Goal: Transaction & Acquisition: Purchase product/service

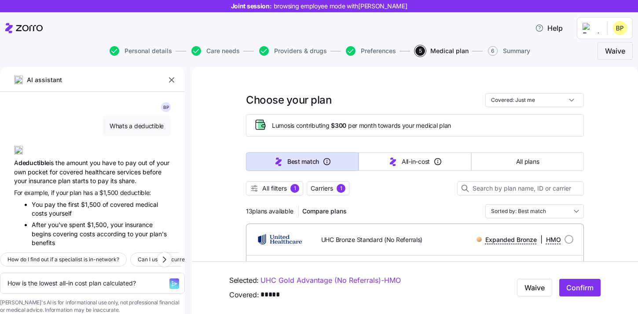
scroll to position [576, 0]
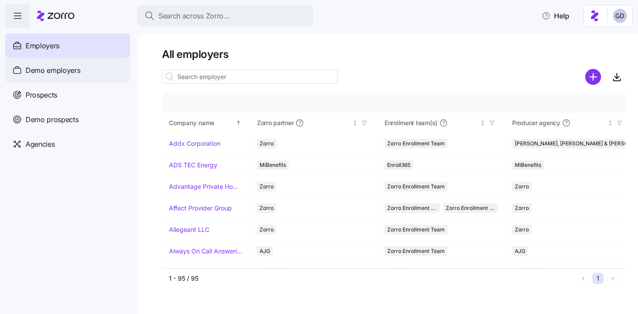
click at [81, 73] on div "Demo employers" at bounding box center [67, 70] width 125 height 25
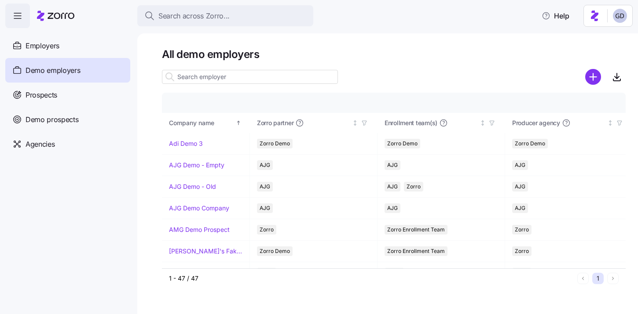
click at [234, 80] on input at bounding box center [250, 77] width 176 height 14
click at [206, 80] on input at bounding box center [250, 77] width 176 height 14
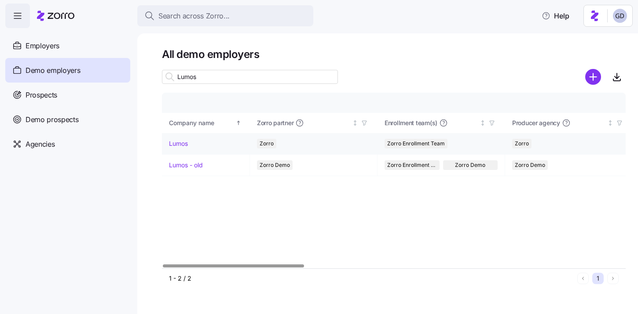
type input "Lumos"
click at [179, 145] on link "Lumos" at bounding box center [178, 143] width 19 height 9
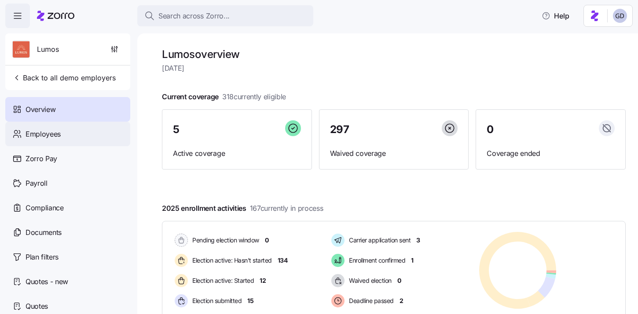
click at [53, 134] on span "Employees" at bounding box center [43, 134] width 35 height 11
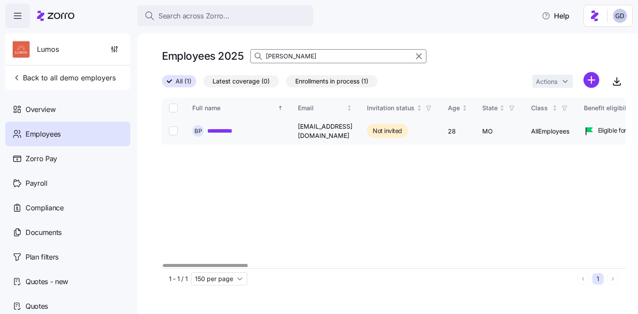
click at [215, 133] on link "**********" at bounding box center [225, 131] width 36 height 9
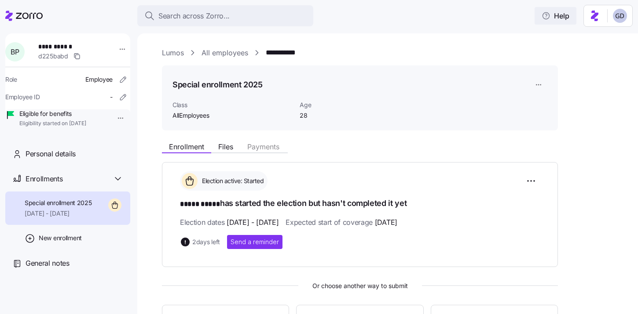
click at [556, 20] on span "Help" at bounding box center [555, 16] width 28 height 11
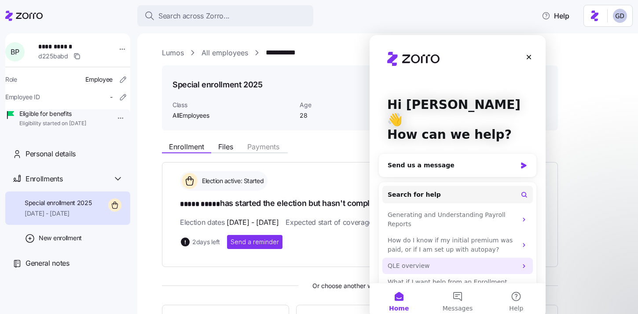
scroll to position [10, 0]
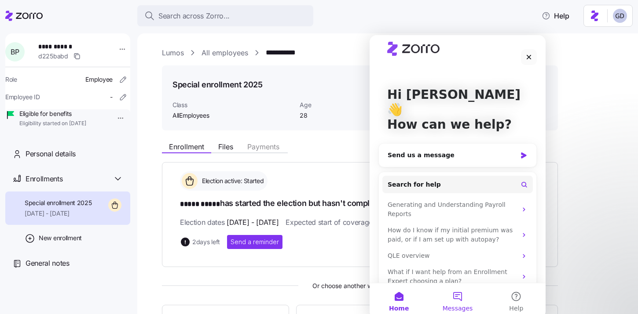
click at [455, 292] on button "Messages" at bounding box center [457, 301] width 58 height 35
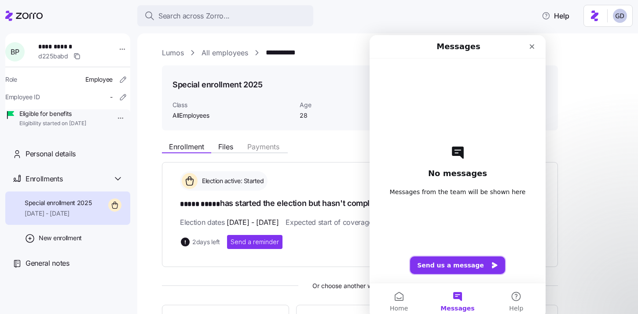
click at [472, 263] on button "Send us a message" at bounding box center [457, 266] width 95 height 18
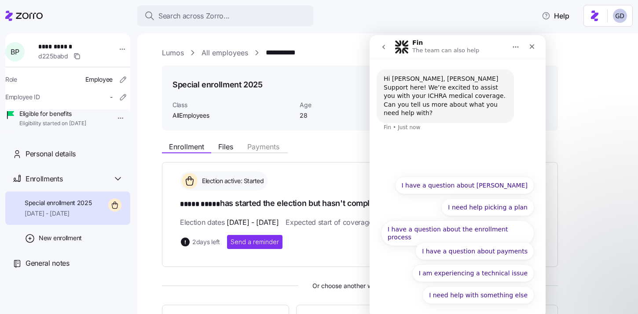
click at [384, 48] on icon "go back" at bounding box center [383, 47] width 3 height 4
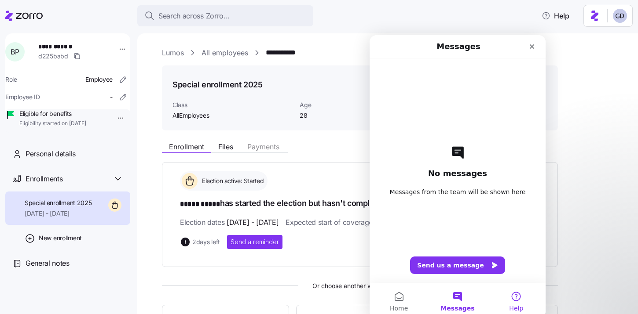
click at [515, 297] on button "Help" at bounding box center [516, 301] width 58 height 35
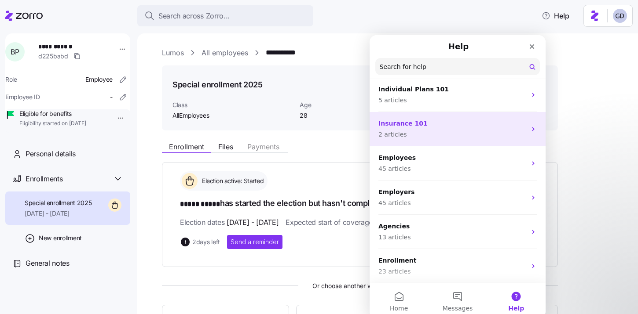
scroll to position [0, 0]
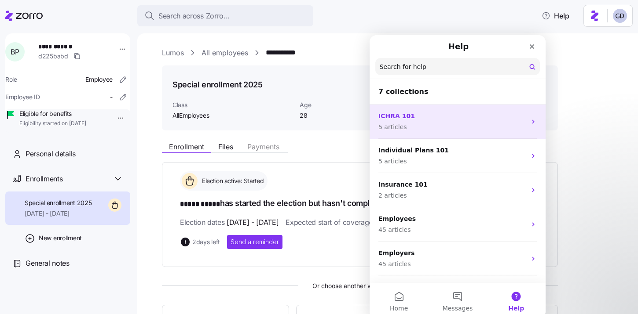
click at [414, 118] on p "ICHRA 101" at bounding box center [452, 116] width 148 height 9
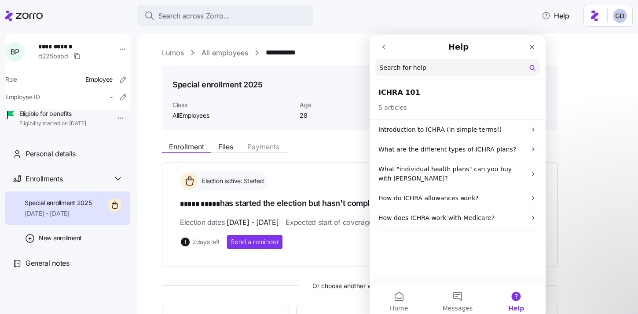
click at [384, 48] on icon "go back" at bounding box center [383, 47] width 3 height 4
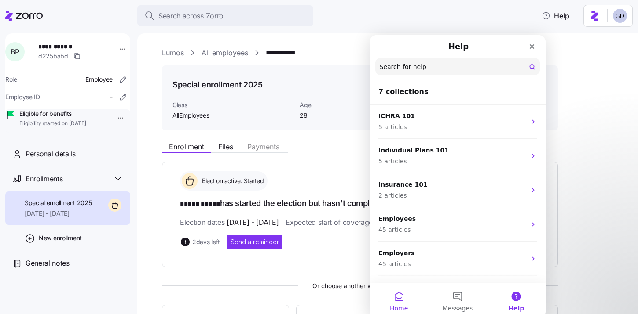
click at [398, 303] on button "Home" at bounding box center [398, 301] width 58 height 35
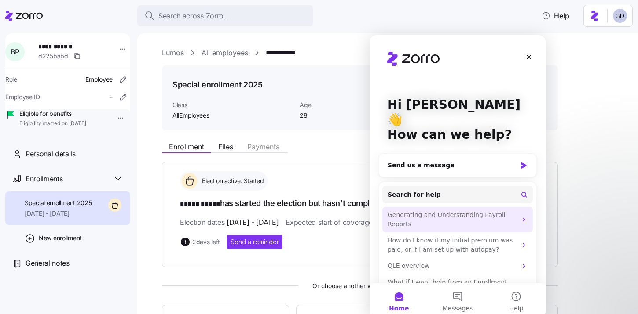
scroll to position [10, 0]
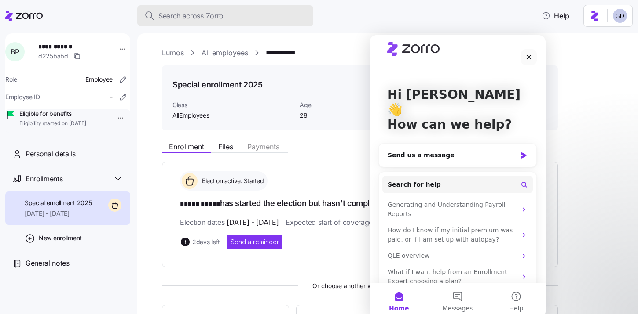
click at [230, 18] on div "Search across Zorro..." at bounding box center [225, 16] width 162 height 11
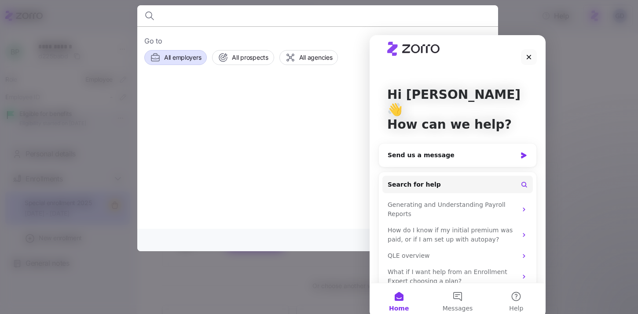
click at [186, 58] on span "All employers" at bounding box center [182, 57] width 37 height 9
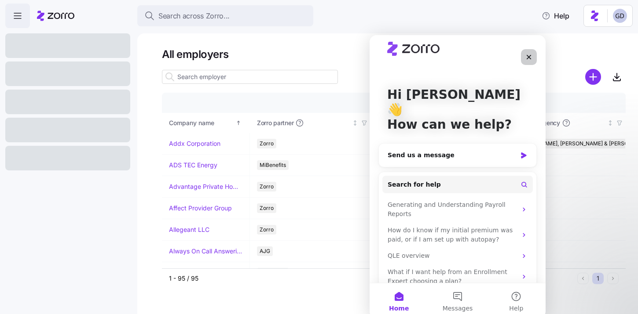
click at [527, 59] on icon "Close" at bounding box center [528, 57] width 7 height 7
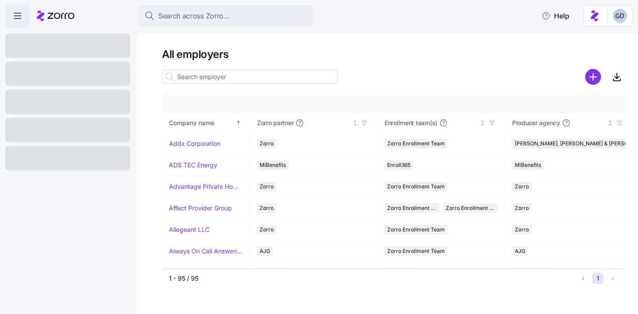
click at [239, 79] on input at bounding box center [250, 77] width 176 height 14
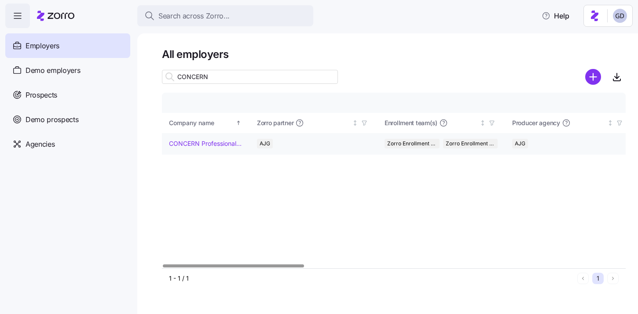
type input "CONCERN"
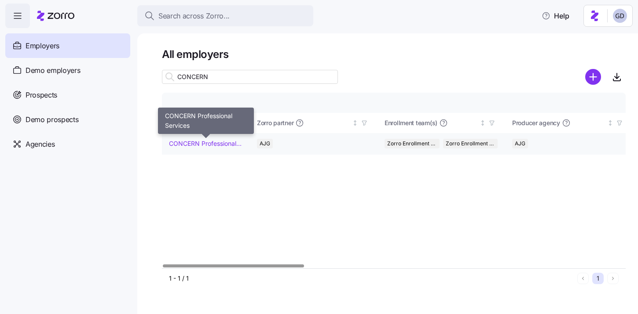
click at [208, 145] on link "CONCERN Professional Services" at bounding box center [205, 143] width 73 height 9
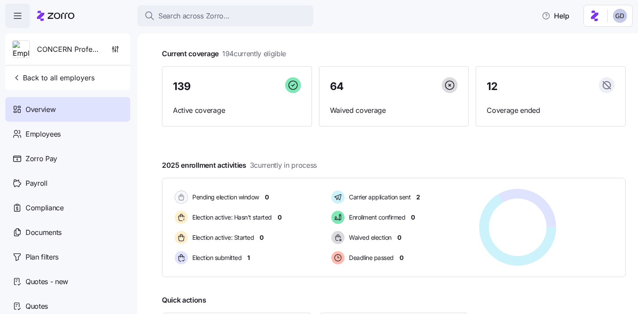
scroll to position [44, 0]
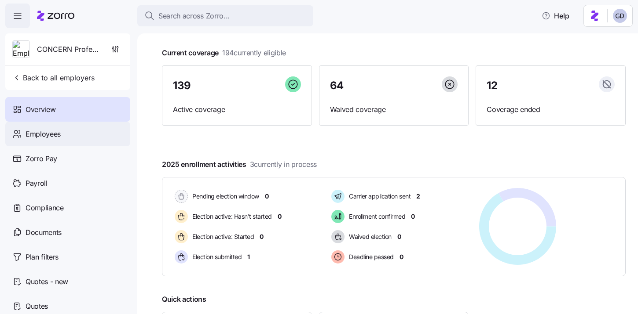
click at [38, 135] on span "Employees" at bounding box center [43, 134] width 35 height 11
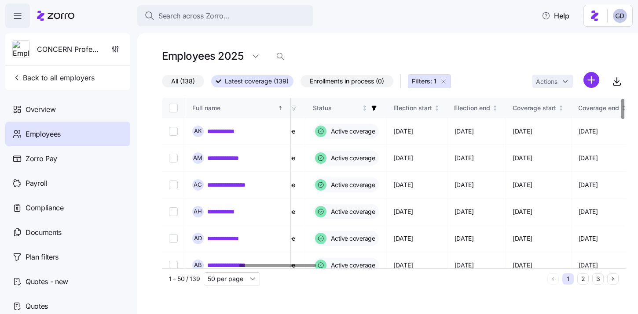
scroll to position [0, 473]
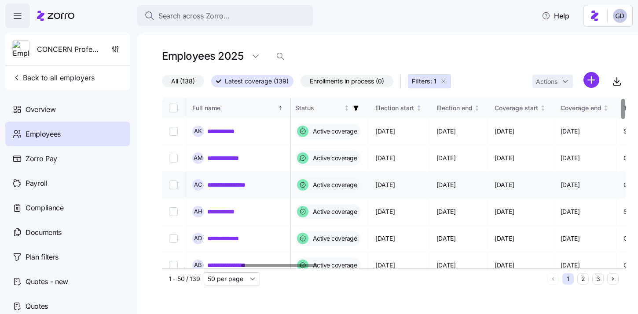
click at [229, 186] on link "**********" at bounding box center [232, 185] width 51 height 9
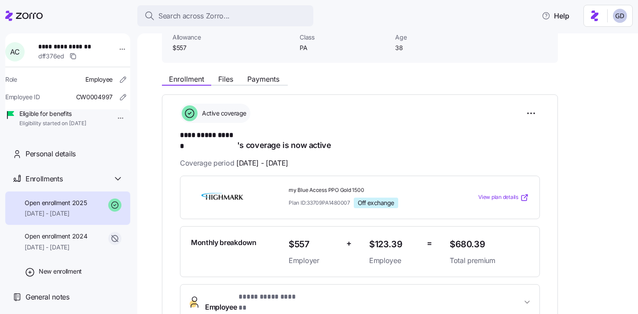
scroll to position [68, 0]
click at [513, 193] on span "View plan details" at bounding box center [498, 197] width 40 height 8
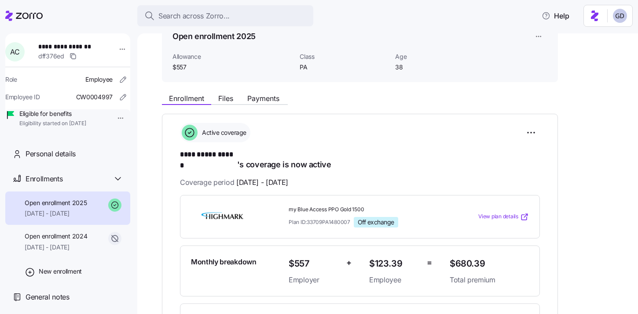
scroll to position [0, 0]
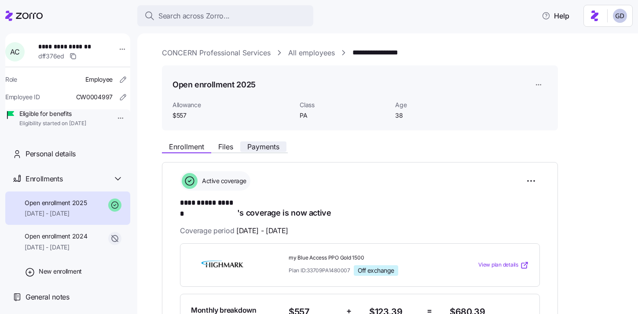
click at [264, 142] on button "Payments" at bounding box center [263, 147] width 46 height 11
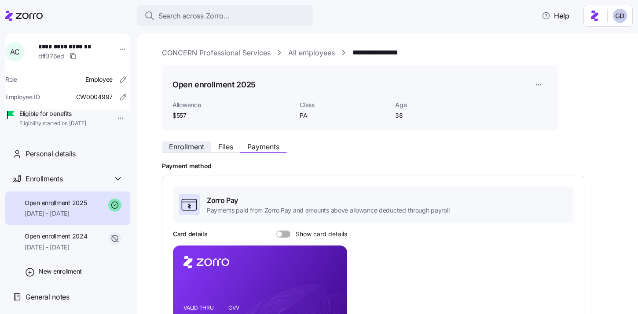
click at [175, 150] on span "Enrollment" at bounding box center [186, 146] width 35 height 7
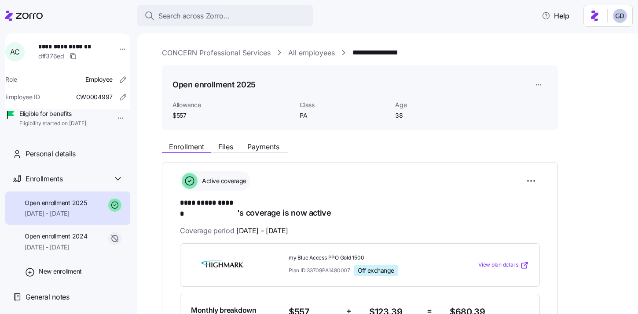
click at [317, 54] on link "All employees" at bounding box center [311, 52] width 47 height 11
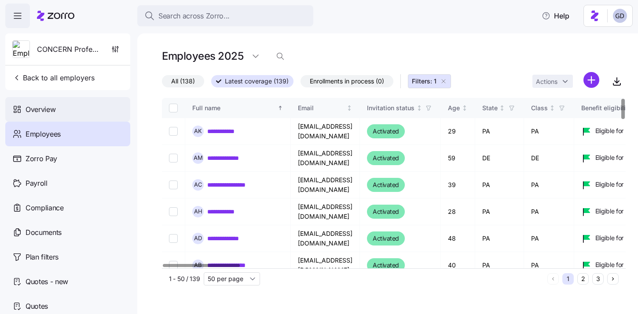
click at [62, 107] on div "Overview" at bounding box center [67, 109] width 125 height 25
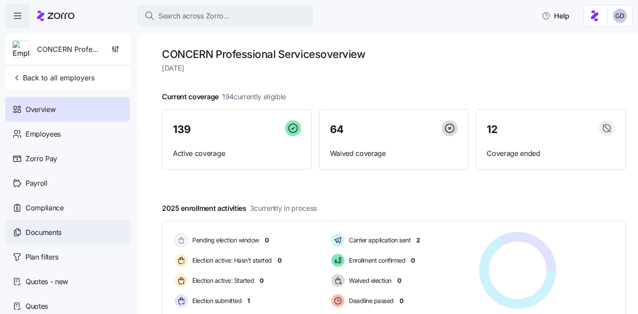
click at [60, 230] on span "Documents" at bounding box center [44, 232] width 36 height 11
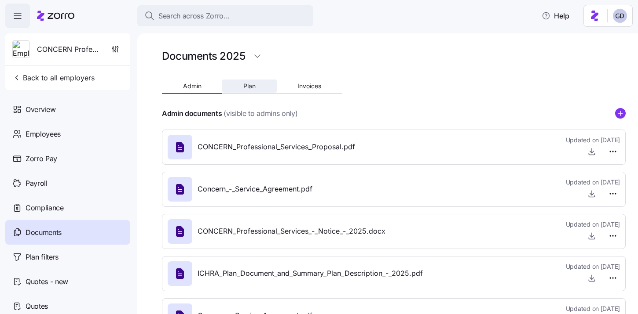
click at [251, 88] on span "Plan" at bounding box center [249, 86] width 12 height 6
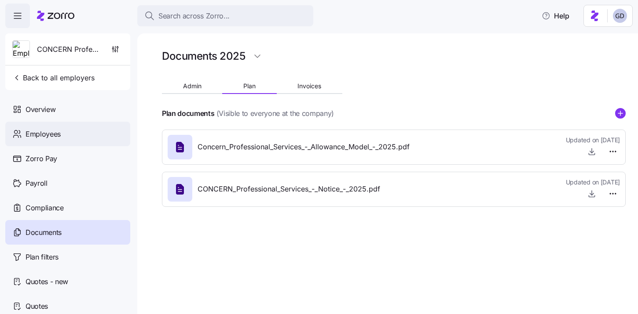
click at [58, 126] on div "Employees" at bounding box center [67, 134] width 125 height 25
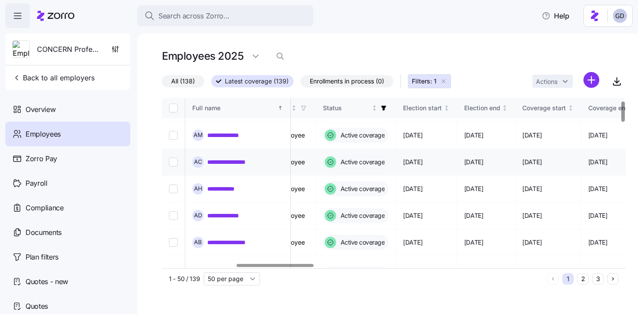
scroll to position [23, 446]
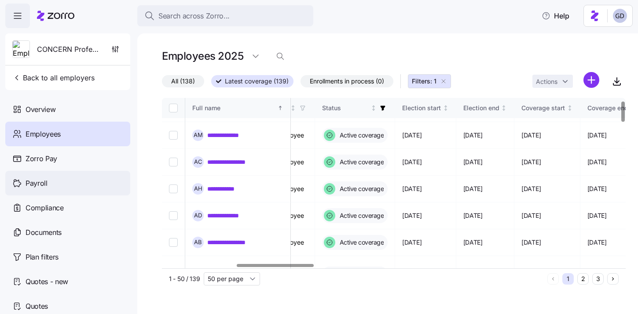
click at [48, 188] on div "Payroll" at bounding box center [67, 183] width 125 height 25
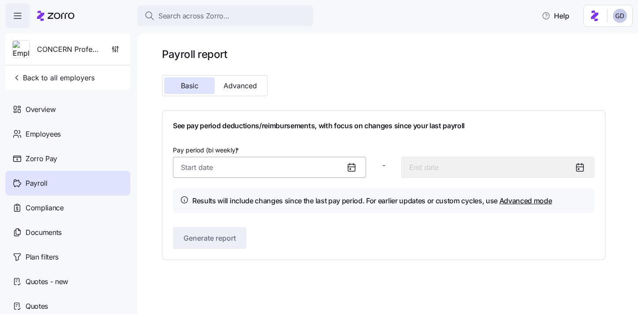
click at [325, 165] on input "Pay period (bi weekly) *" at bounding box center [269, 167] width 193 height 21
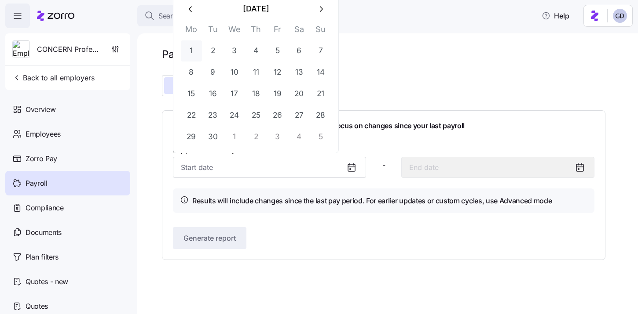
click at [192, 51] on button "1" at bounding box center [191, 50] width 21 height 21
type input "September 1, 2025"
type input "September 14, 2025"
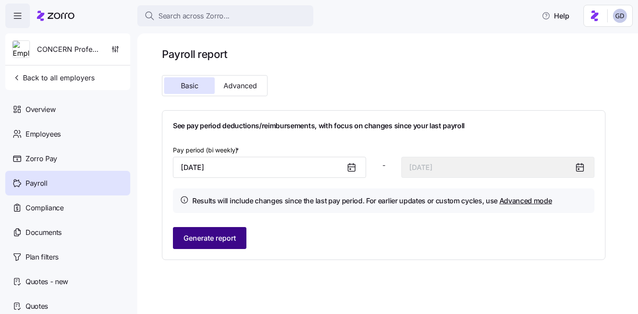
click at [230, 239] on span "Generate report" at bounding box center [209, 238] width 52 height 11
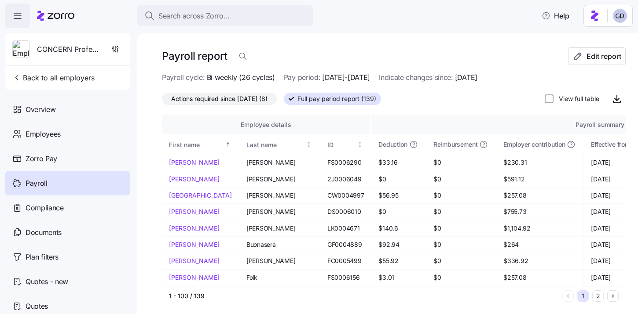
click at [219, 101] on span "Actions required since 09/01/2025 (8)" at bounding box center [219, 98] width 96 height 11
click at [162, 101] on input "Actions required since 09/01/2025 (8)" at bounding box center [162, 101] width 0 height 0
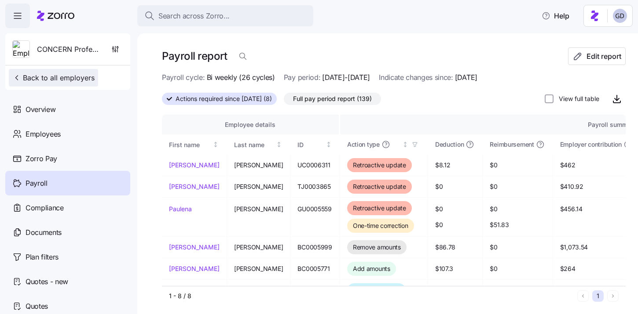
click at [52, 80] on span "Back to all employers" at bounding box center [53, 78] width 82 height 11
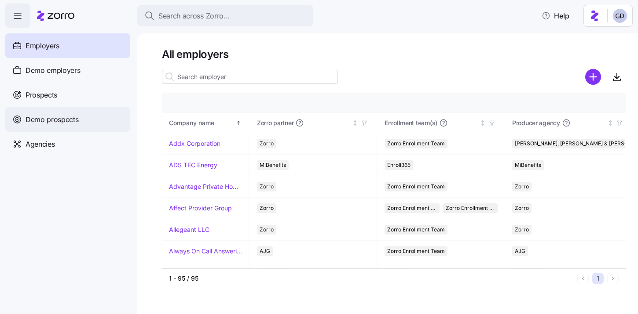
click at [44, 119] on span "Demo prospects" at bounding box center [52, 119] width 53 height 11
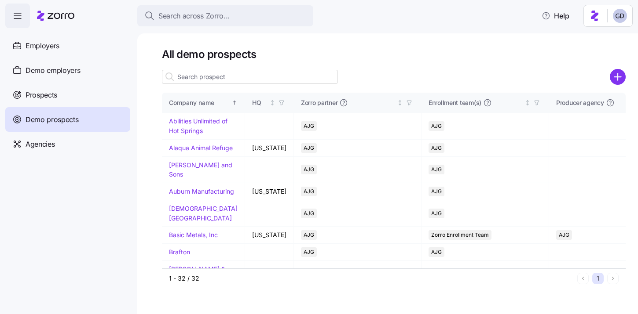
click at [283, 80] on input at bounding box center [250, 77] width 176 height 14
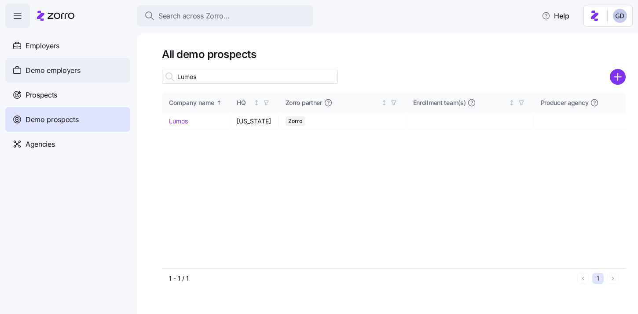
type input "Lumos"
click at [36, 72] on span "Demo employers" at bounding box center [53, 70] width 55 height 11
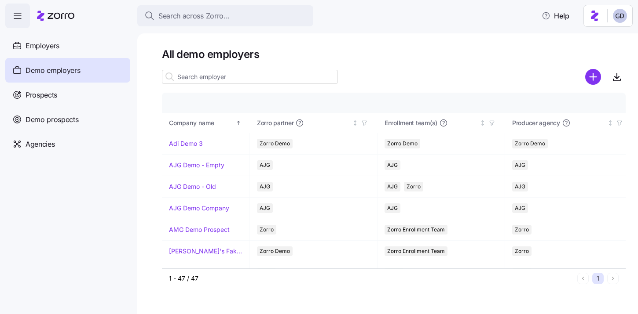
click at [247, 73] on input at bounding box center [250, 77] width 176 height 14
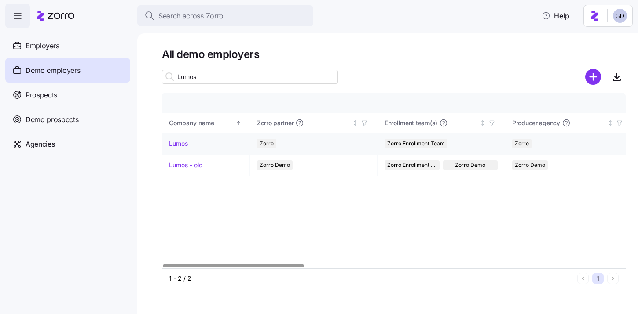
type input "Lumos"
click at [182, 143] on link "Lumos" at bounding box center [178, 143] width 19 height 9
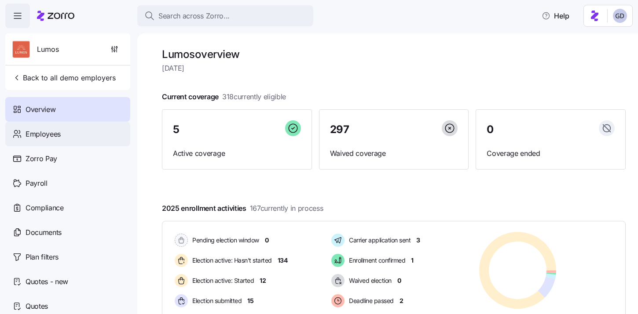
click at [52, 139] on span "Employees" at bounding box center [43, 134] width 35 height 11
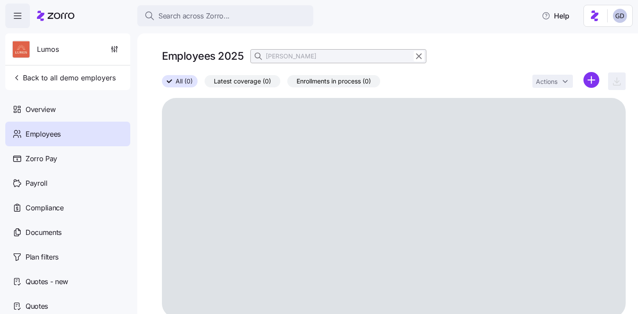
click at [307, 56] on input "brock" at bounding box center [338, 56] width 176 height 14
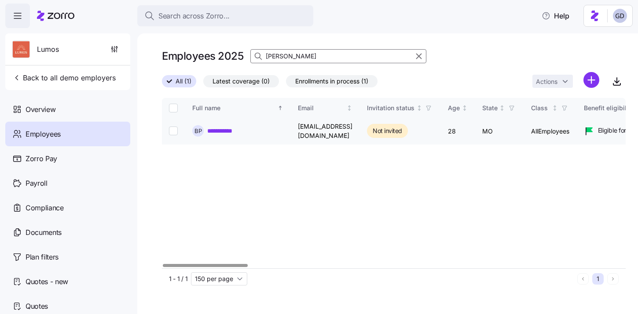
click at [227, 130] on link "**********" at bounding box center [225, 131] width 36 height 9
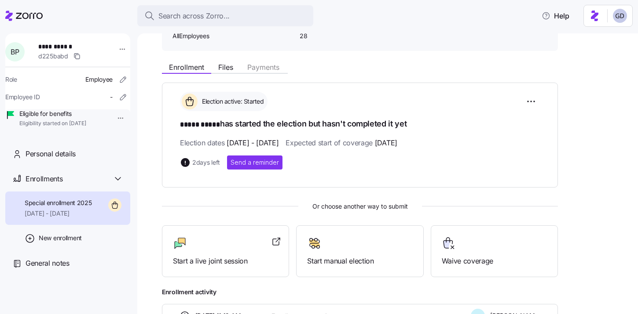
scroll to position [81, 0]
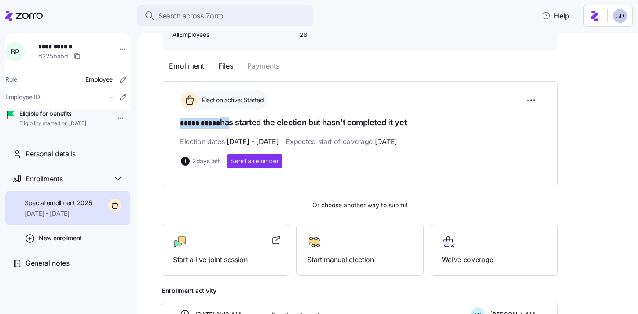
drag, startPoint x: 176, startPoint y: 119, endPoint x: 226, endPoint y: 119, distance: 50.1
click at [226, 119] on div "Election active: Started ***** ***** has started the election but hasn't comple…" at bounding box center [360, 133] width 396 height 105
click at [407, 116] on div "Election active: Started ***** ***** has started the election but hasn't comple…" at bounding box center [360, 129] width 360 height 77
click at [298, 118] on h1 "***** ***** has started the election but hasn't completed it yet" at bounding box center [360, 123] width 360 height 12
click at [410, 122] on h1 "***** ***** has started the election but hasn't completed it yet" at bounding box center [360, 123] width 360 height 12
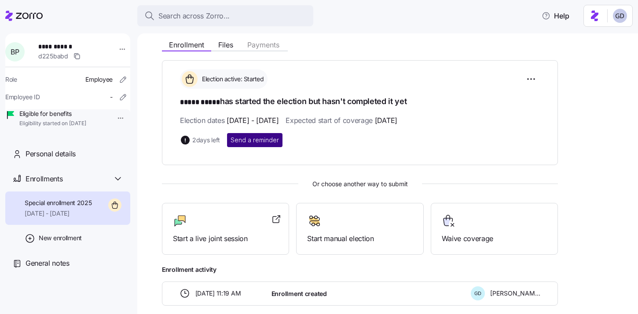
scroll to position [102, 0]
click at [219, 227] on div at bounding box center [225, 222] width 105 height 14
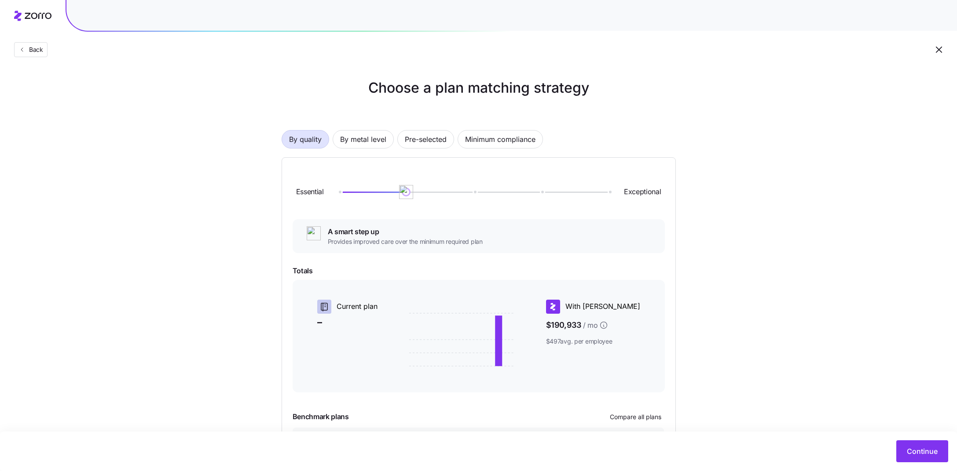
scroll to position [141, 0]
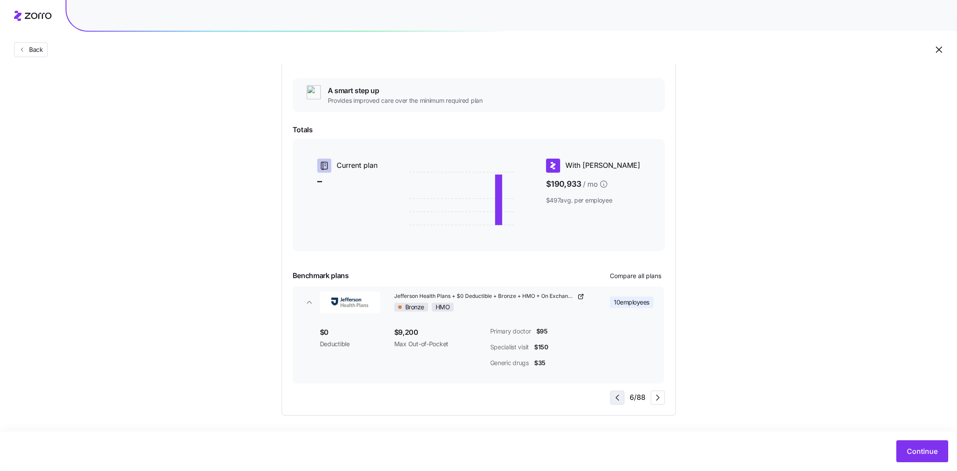
click at [617, 401] on icon "button" at bounding box center [617, 398] width 11 height 11
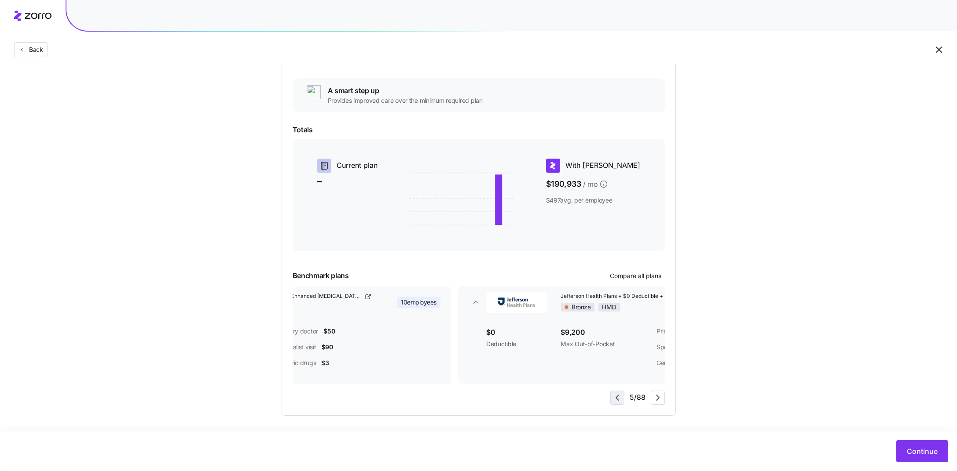
click at [617, 401] on icon "button" at bounding box center [617, 398] width 11 height 11
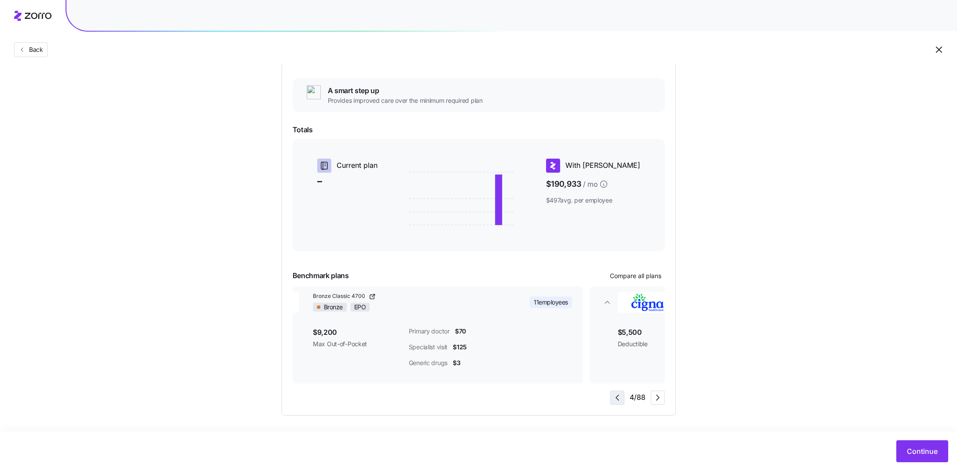
click at [617, 401] on icon "button" at bounding box center [617, 398] width 11 height 11
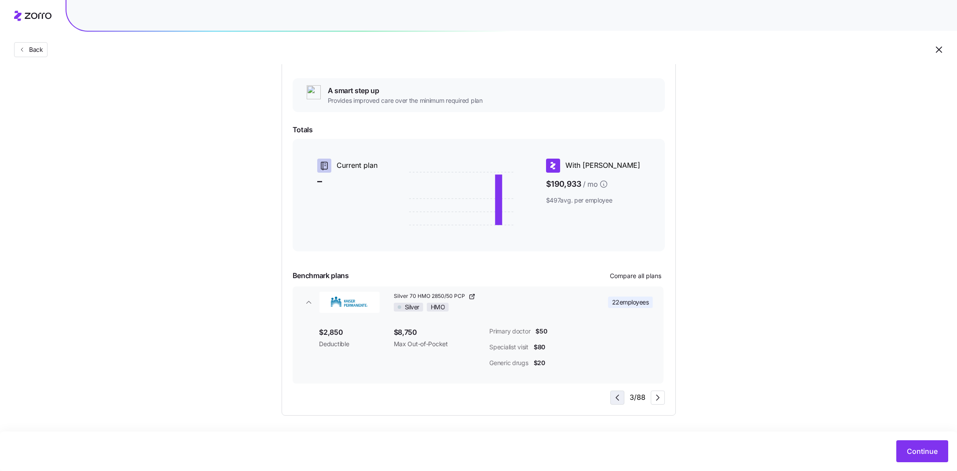
click at [617, 400] on icon "button" at bounding box center [617, 398] width 11 height 11
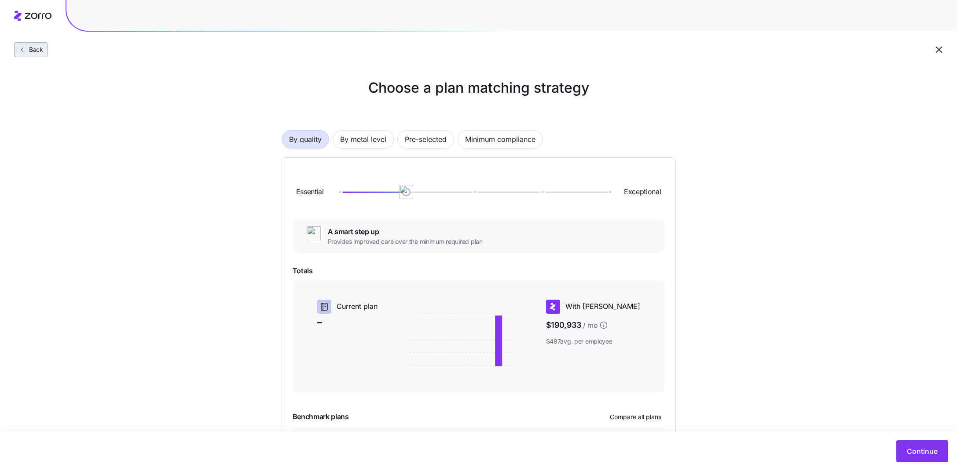
click at [30, 44] on button "Back" at bounding box center [30, 49] width 33 height 15
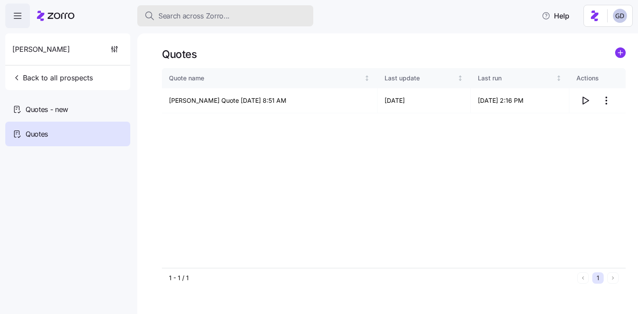
click at [227, 22] on button "Search across Zorro..." at bounding box center [225, 15] width 176 height 21
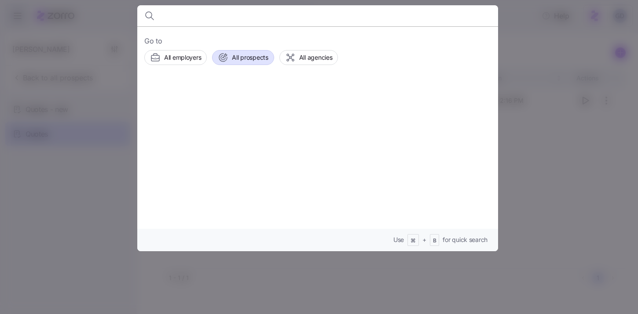
click at [251, 50] on button "All prospects" at bounding box center [243, 57] width 62 height 15
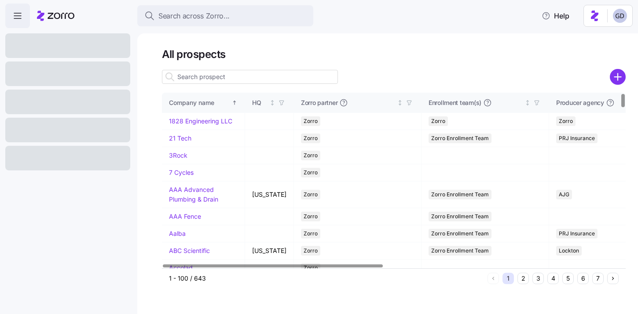
click at [278, 74] on input at bounding box center [250, 77] width 176 height 14
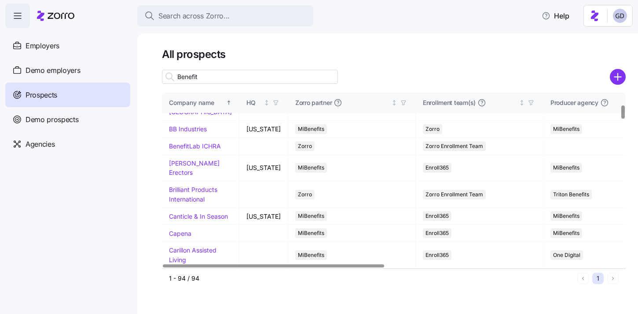
scroll to position [173, 0]
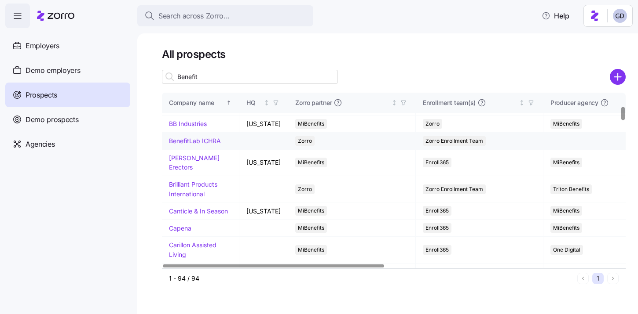
type input "Benefit"
click at [201, 145] on link "BenefitLab ICHRA" at bounding box center [195, 140] width 52 height 7
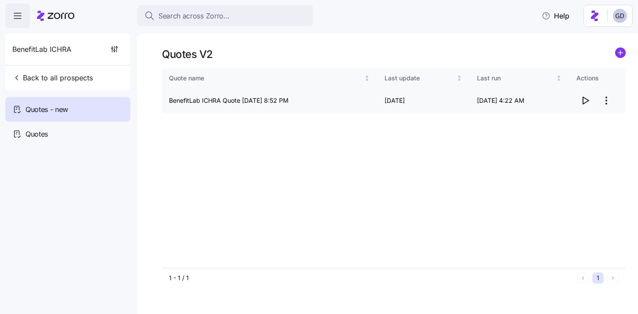
click at [581, 95] on span "button" at bounding box center [585, 100] width 17 height 17
click at [607, 102] on html "Search across Zorro... Help BenefitLab ICHRA Back to all prospects Quotes - new…" at bounding box center [319, 154] width 638 height 309
click at [555, 120] on div "Edit quote" at bounding box center [548, 122] width 29 height 10
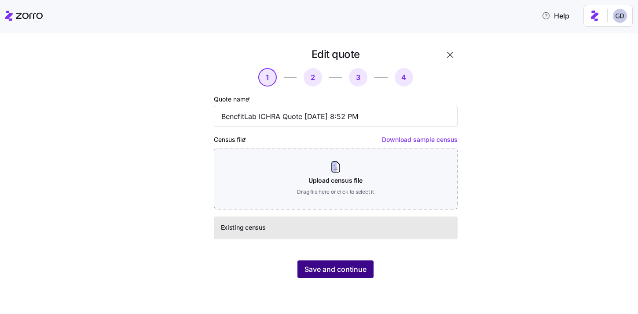
click at [352, 270] on span "Save and continue" at bounding box center [335, 269] width 62 height 11
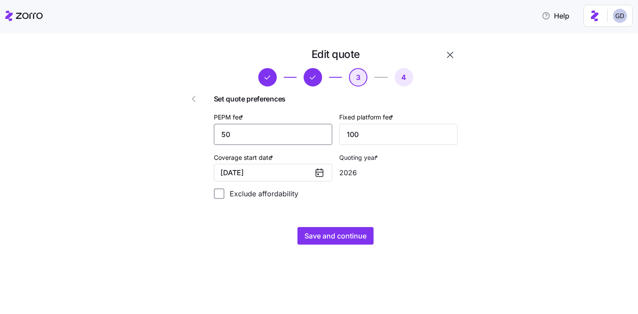
click at [276, 128] on input "50" at bounding box center [273, 134] width 118 height 21
type input "60"
click at [354, 238] on span "Save and continue" at bounding box center [335, 236] width 62 height 11
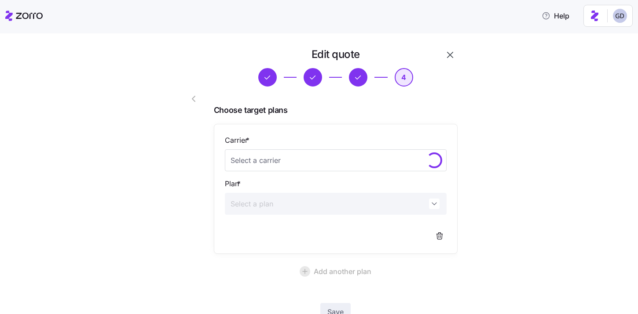
scroll to position [64, 0]
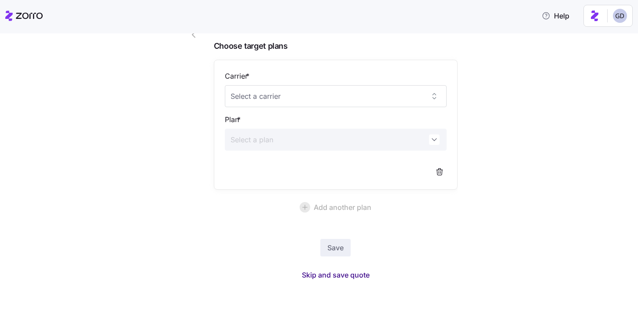
click at [351, 274] on span "Skip and save quote" at bounding box center [336, 275] width 68 height 11
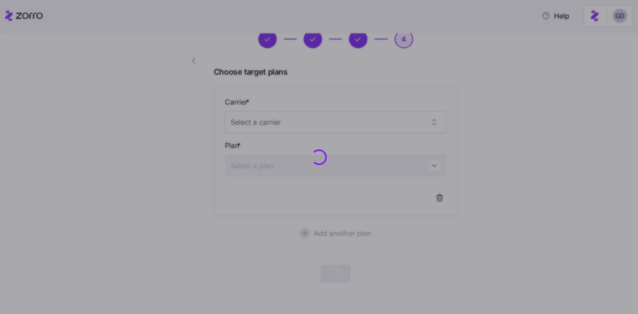
scroll to position [38, 0]
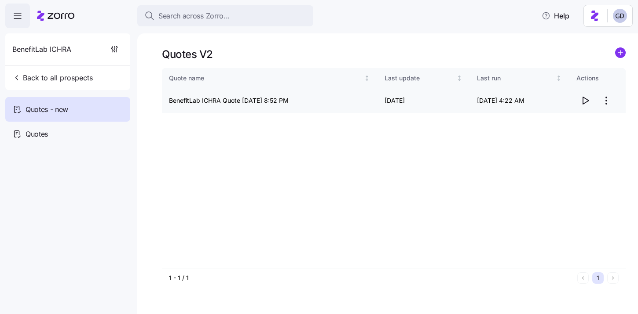
click at [585, 102] on icon "button" at bounding box center [585, 100] width 11 height 11
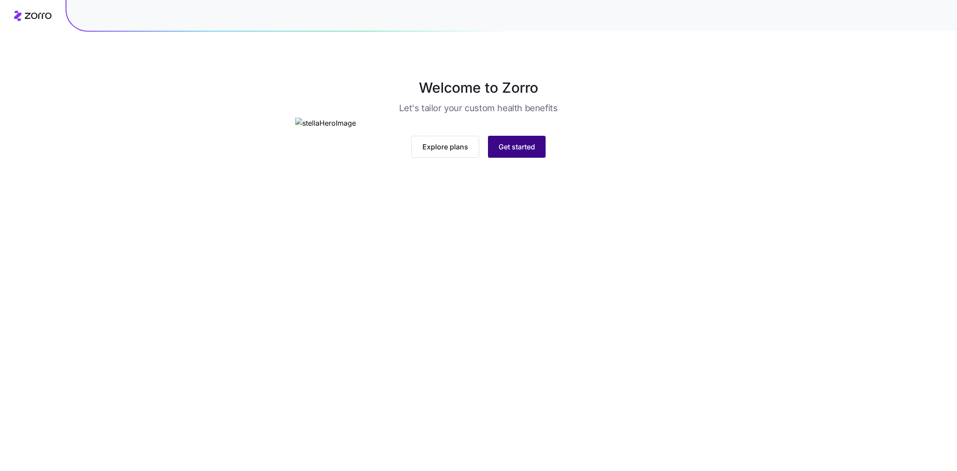
click at [520, 152] on span "Get started" at bounding box center [516, 147] width 37 height 11
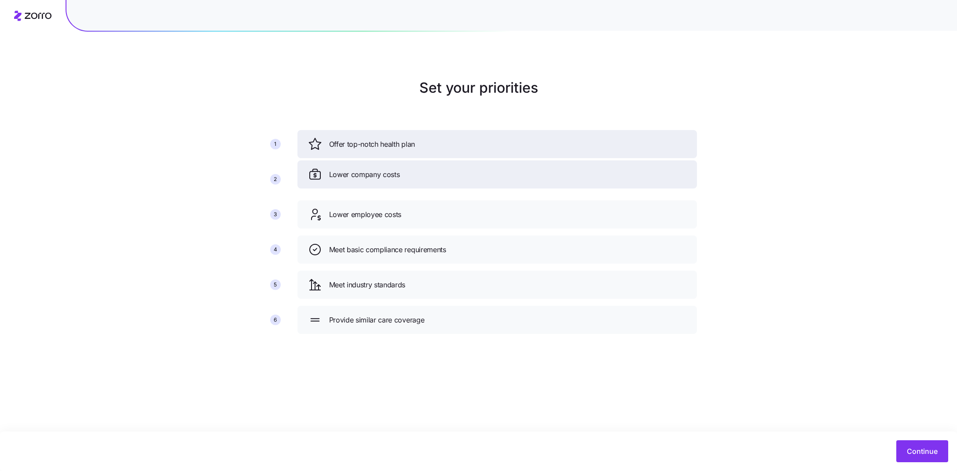
drag, startPoint x: 408, startPoint y: 146, endPoint x: 408, endPoint y: 192, distance: 46.6
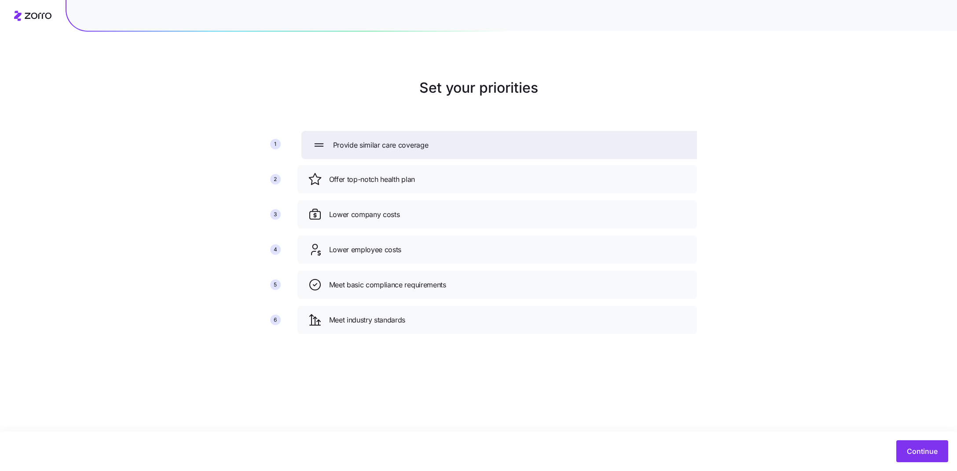
drag, startPoint x: 388, startPoint y: 328, endPoint x: 392, endPoint y: 153, distance: 175.1
click at [392, 153] on div "Provide similar care coverage" at bounding box center [500, 145] width 399 height 28
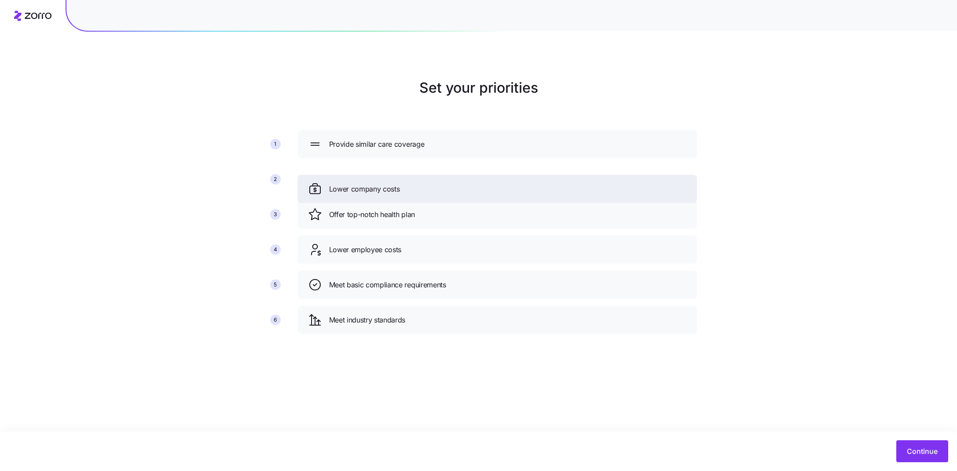
drag, startPoint x: 389, startPoint y: 225, endPoint x: 391, endPoint y: 183, distance: 42.7
click at [391, 183] on div "Lower company costs" at bounding box center [496, 189] width 399 height 28
drag, startPoint x: 389, startPoint y: 248, endPoint x: 388, endPoint y: 202, distance: 46.2
click at [388, 202] on span "Lower employee costs" at bounding box center [365, 203] width 73 height 11
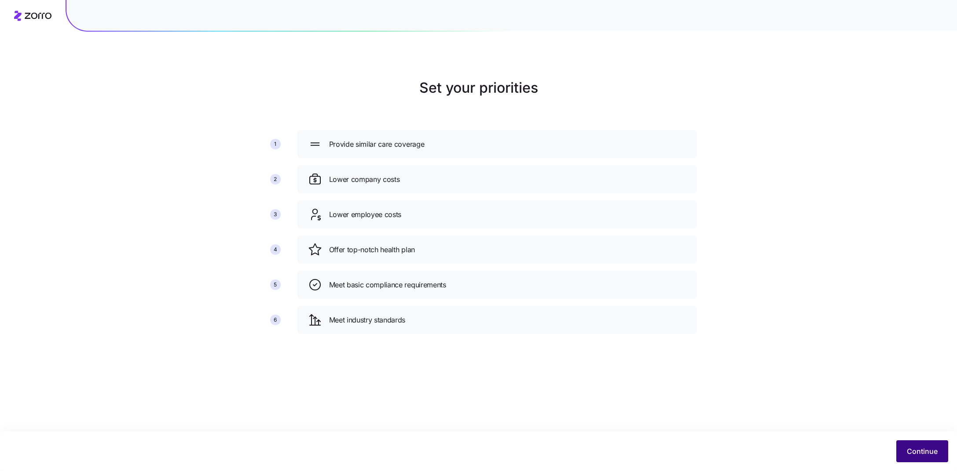
click at [925, 454] on span "Continue" at bounding box center [921, 451] width 31 height 11
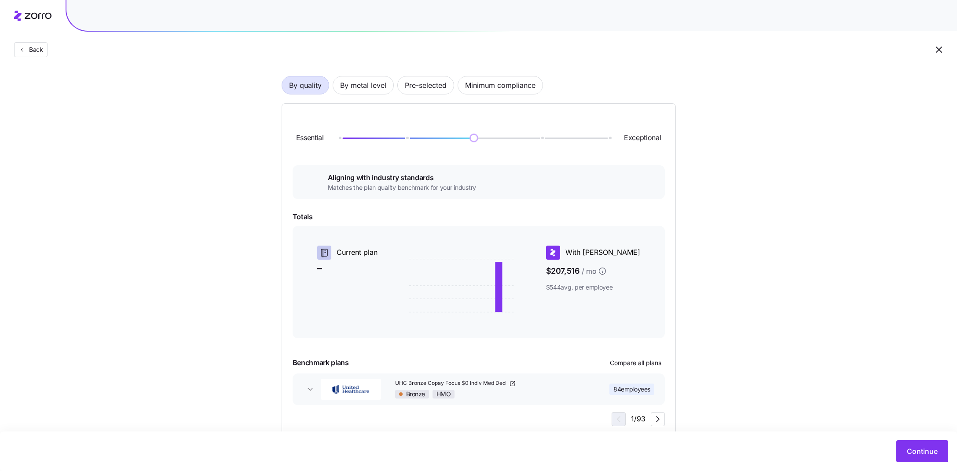
scroll to position [50, 0]
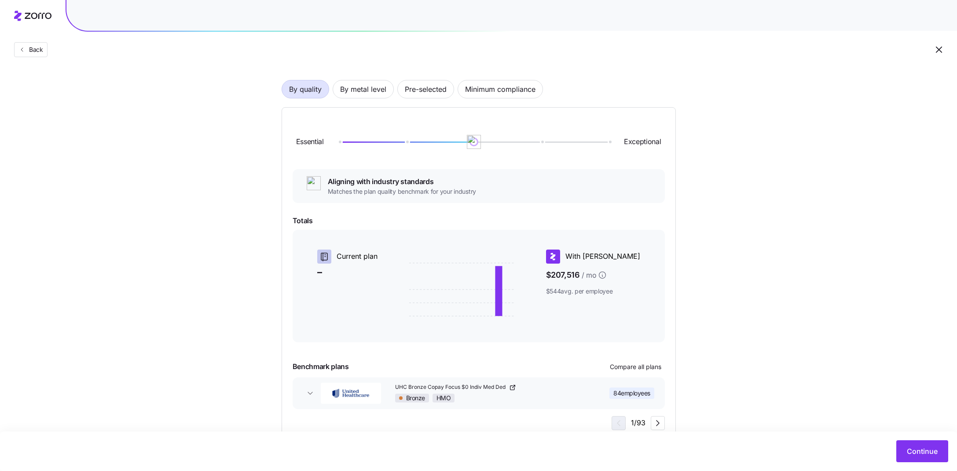
drag, startPoint x: 475, startPoint y: 144, endPoint x: 344, endPoint y: 144, distance: 130.2
click at [467, 144] on img at bounding box center [474, 142] width 14 height 14
drag, startPoint x: 344, startPoint y: 144, endPoint x: 617, endPoint y: 145, distance: 273.6
click at [617, 145] on div "Essential Exceptional" at bounding box center [478, 141] width 372 height 47
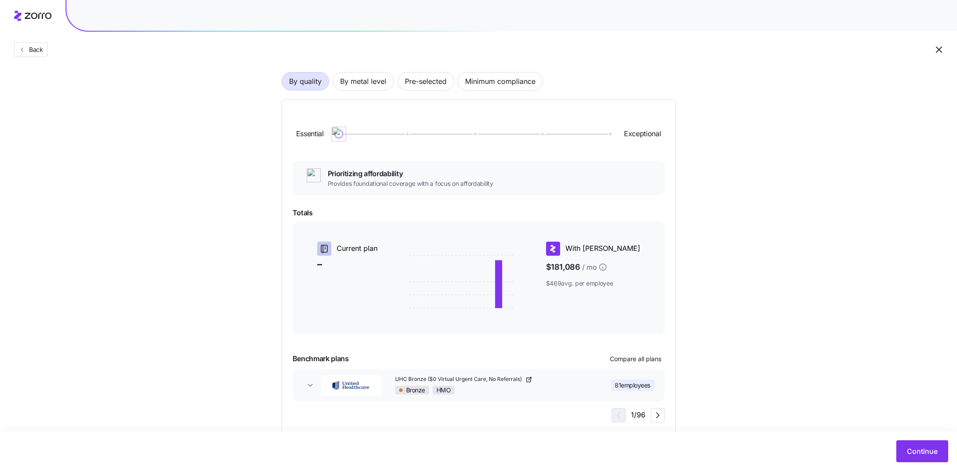
drag, startPoint x: 611, startPoint y: 135, endPoint x: 325, endPoint y: 134, distance: 285.9
click at [325, 134] on div "Essential Exceptional" at bounding box center [478, 133] width 372 height 47
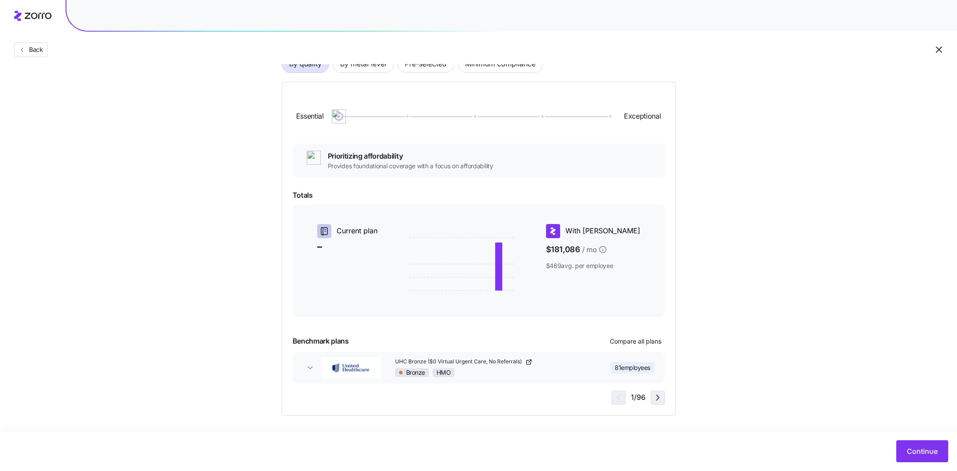
click at [652, 397] on icon "button" at bounding box center [657, 398] width 11 height 11
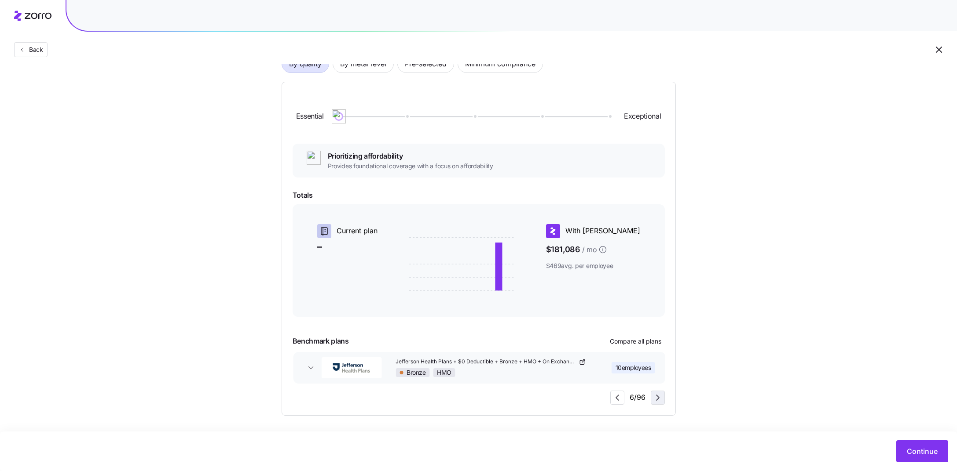
click at [652, 397] on icon "button" at bounding box center [657, 398] width 11 height 11
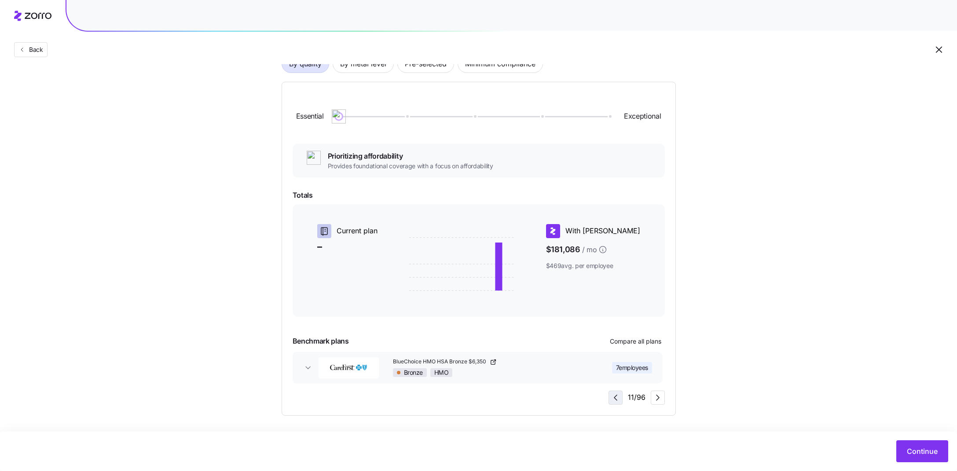
click at [611, 397] on icon "button" at bounding box center [615, 398] width 11 height 11
click at [659, 401] on icon "button" at bounding box center [657, 398] width 11 height 11
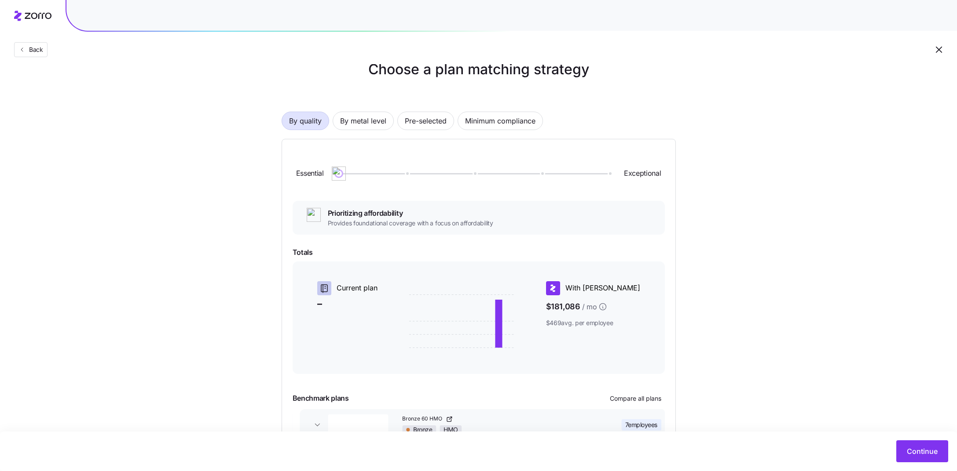
scroll to position [8, 0]
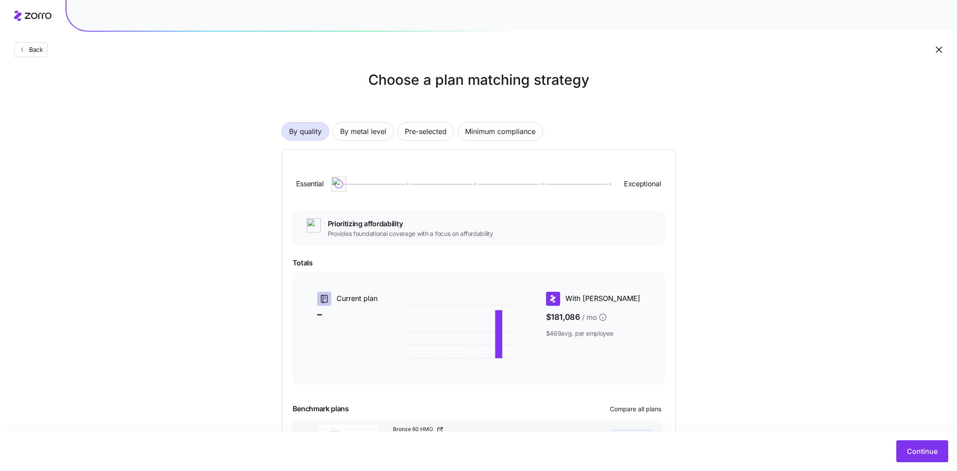
drag, startPoint x: 337, startPoint y: 184, endPoint x: 404, endPoint y: 184, distance: 67.3
click at [346, 184] on img at bounding box center [338, 184] width 15 height 15
drag, startPoint x: 404, startPoint y: 184, endPoint x: 459, endPoint y: 184, distance: 54.5
click at [459, 184] on div at bounding box center [474, 184] width 270 height 1
click at [368, 136] on span "By metal level" at bounding box center [363, 132] width 46 height 18
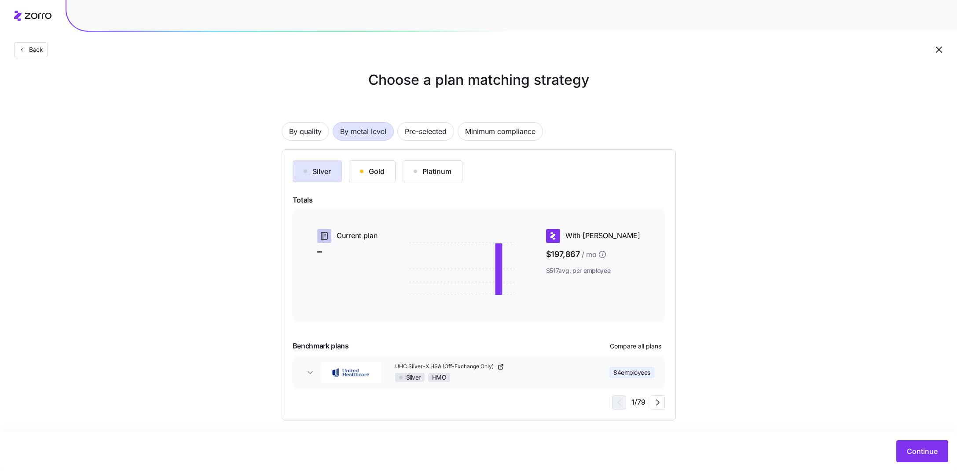
scroll to position [13, 0]
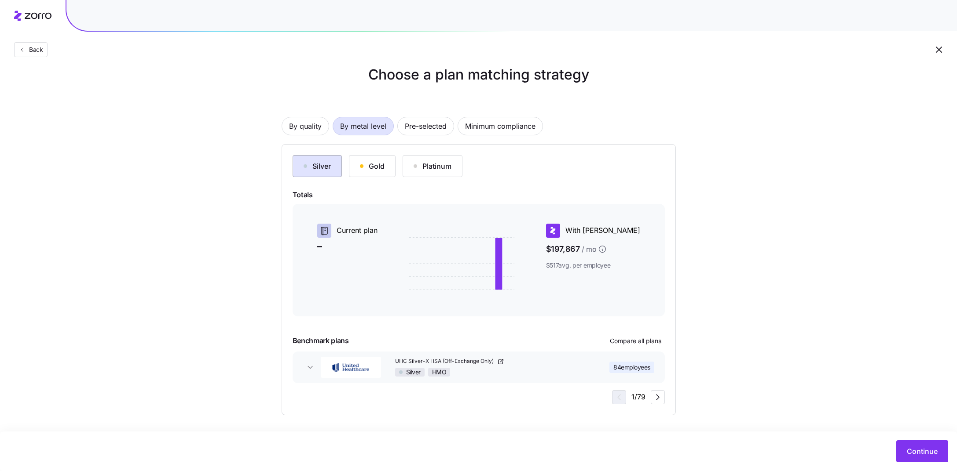
click at [326, 170] on div "Silver" at bounding box center [316, 166] width 27 height 11
click at [378, 168] on div "Gold" at bounding box center [372, 166] width 25 height 11
click at [423, 164] on div "Platinum" at bounding box center [432, 166] width 38 height 11
click at [659, 401] on icon "button" at bounding box center [657, 397] width 11 height 11
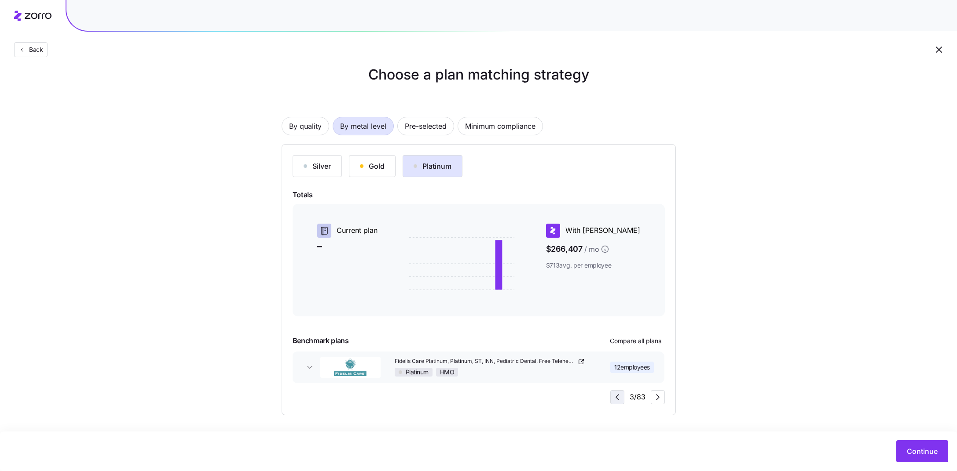
click at [615, 398] on icon "button" at bounding box center [617, 397] width 11 height 11
click at [318, 170] on div "Silver" at bounding box center [316, 166] width 27 height 11
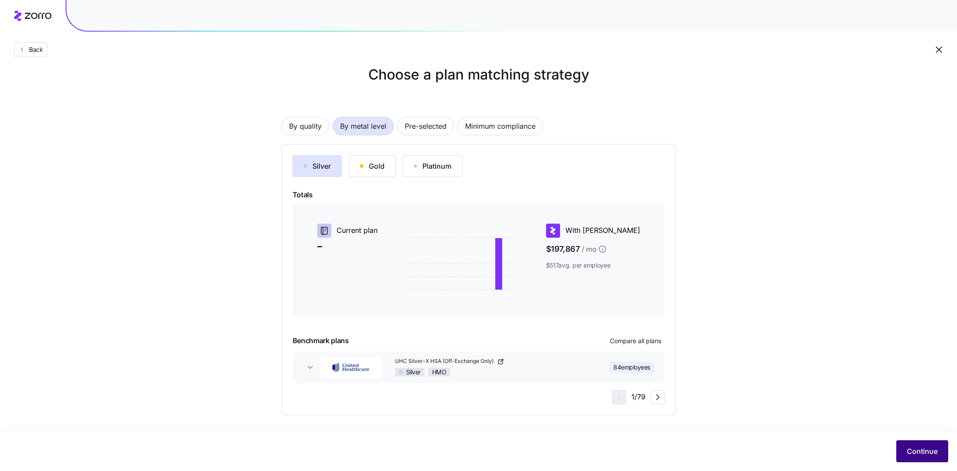
click at [921, 458] on button "Continue" at bounding box center [922, 452] width 52 height 22
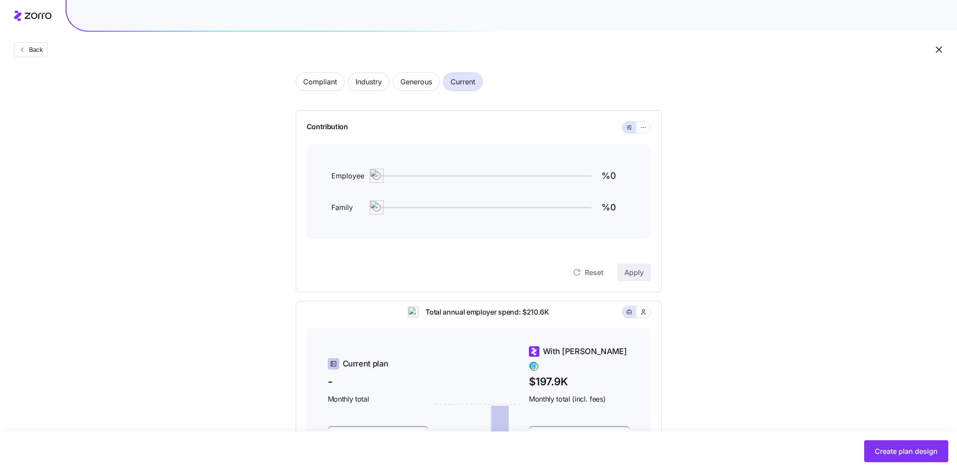
scroll to position [48, 0]
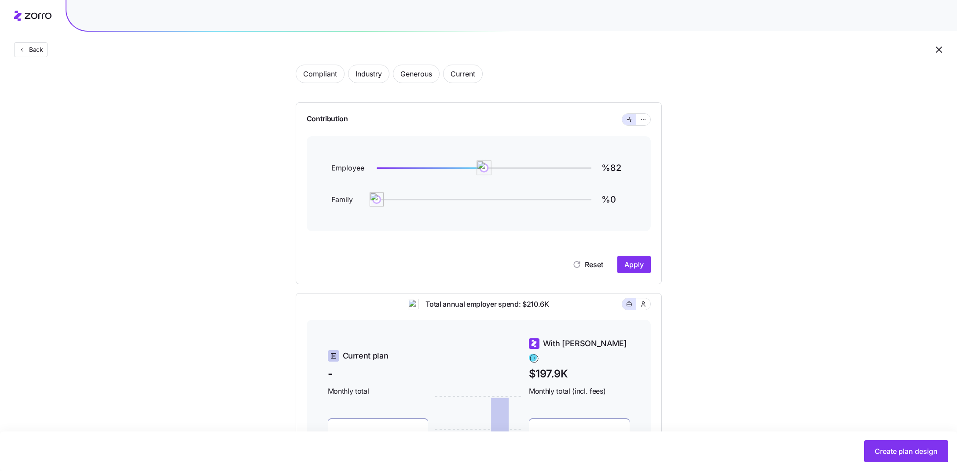
drag, startPoint x: 378, startPoint y: 165, endPoint x: 495, endPoint y: 170, distance: 116.7
click at [491, 170] on img at bounding box center [483, 168] width 15 height 15
drag, startPoint x: 495, startPoint y: 170, endPoint x: 475, endPoint y: 170, distance: 19.4
click at [475, 170] on img at bounding box center [475, 168] width 15 height 15
click at [473, 171] on img at bounding box center [473, 168] width 15 height 15
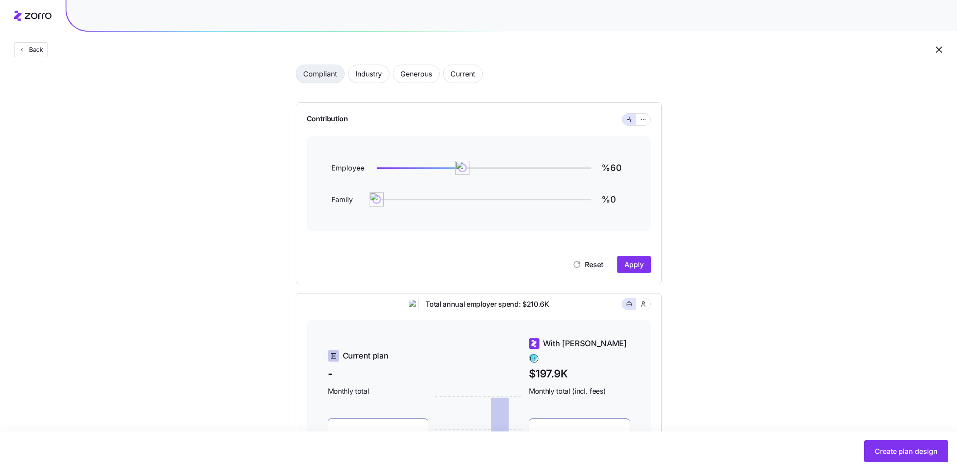
click at [319, 79] on span "Compliant" at bounding box center [320, 74] width 34 height 18
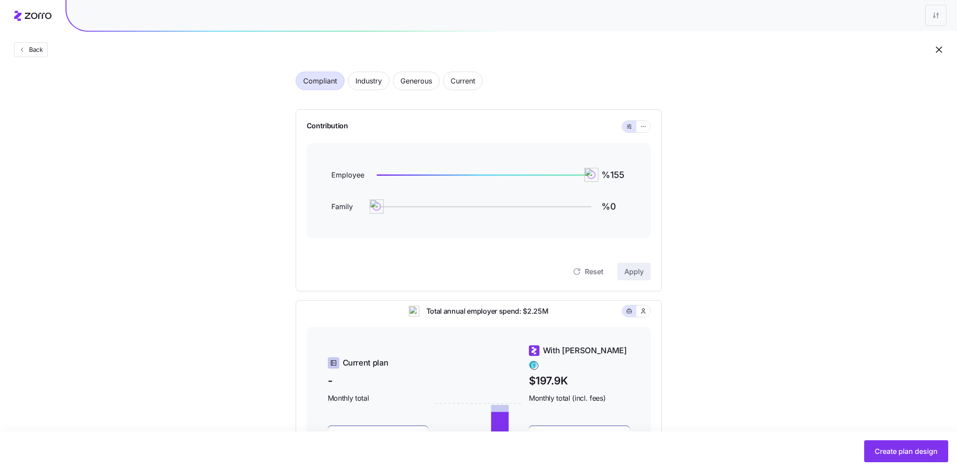
scroll to position [36, 0]
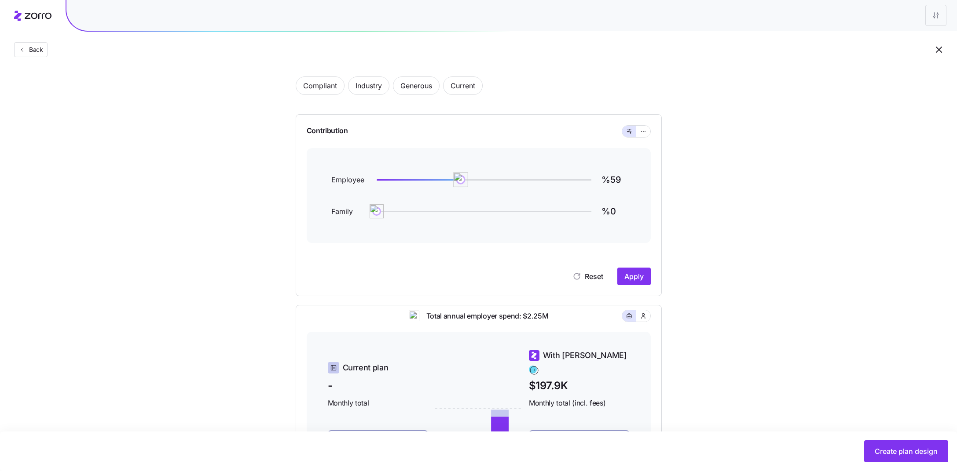
drag, startPoint x: 595, startPoint y: 182, endPoint x: 462, endPoint y: 180, distance: 132.8
click at [461, 180] on img at bounding box center [460, 179] width 15 height 15
drag, startPoint x: 462, startPoint y: 180, endPoint x: 484, endPoint y: 179, distance: 21.6
click at [484, 179] on img at bounding box center [483, 179] width 15 height 15
click at [311, 86] on span "Compliant" at bounding box center [320, 86] width 34 height 18
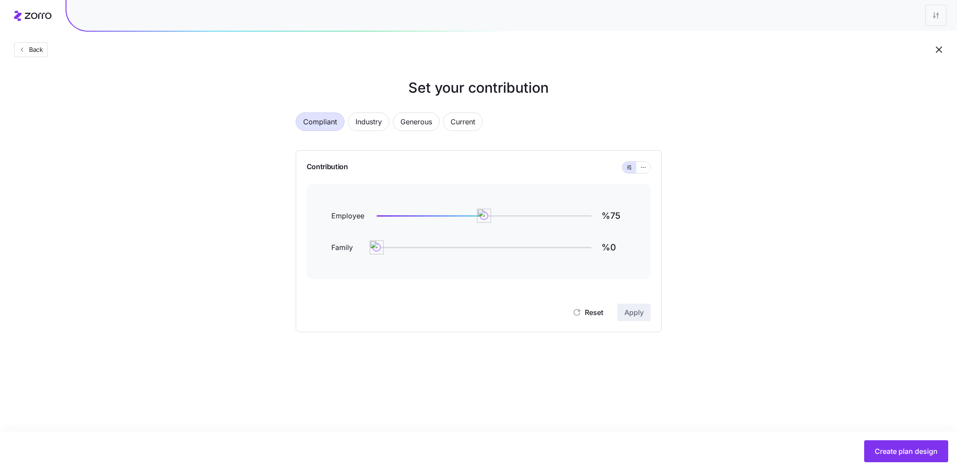
scroll to position [0, 0]
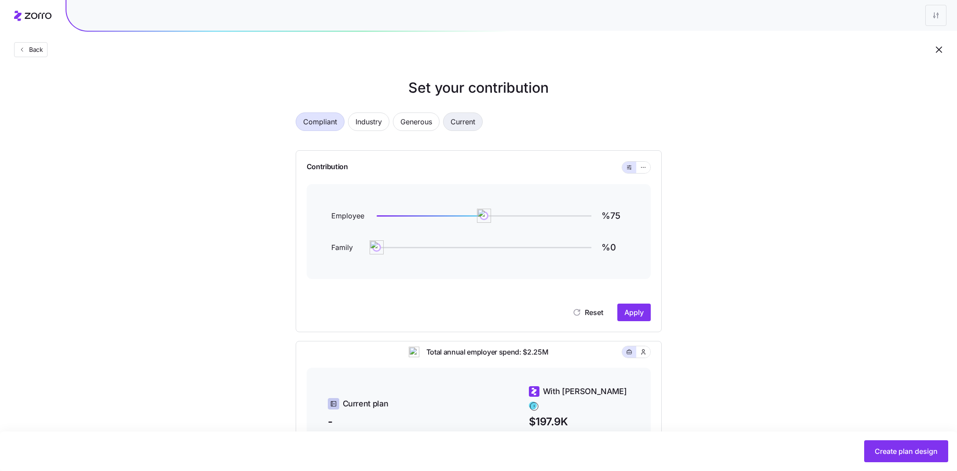
click at [457, 123] on span "Current" at bounding box center [462, 122] width 25 height 18
drag, startPoint x: 377, startPoint y: 217, endPoint x: 486, endPoint y: 216, distance: 108.6
click at [486, 216] on img at bounding box center [486, 215] width 15 height 15
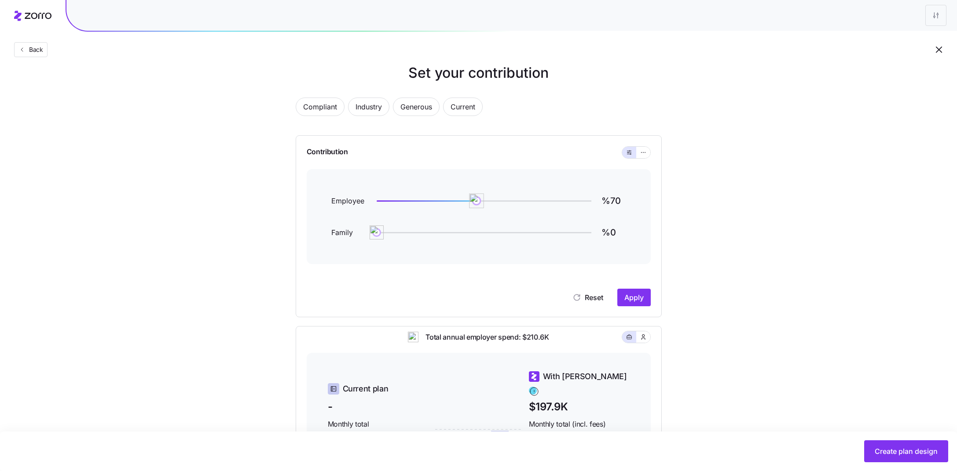
drag, startPoint x: 485, startPoint y: 203, endPoint x: 476, endPoint y: 204, distance: 9.3
click at [476, 204] on img at bounding box center [476, 201] width 15 height 15
click at [632, 292] on span "Apply" at bounding box center [633, 297] width 19 height 11
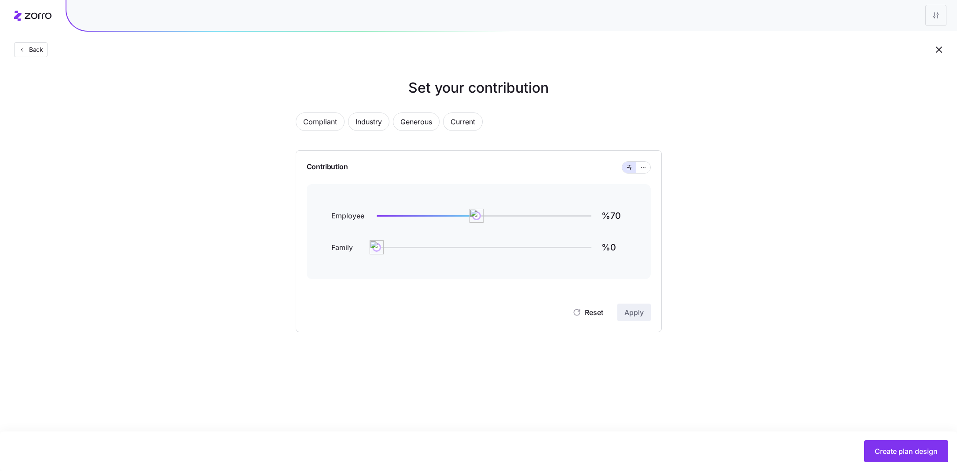
scroll to position [0, 0]
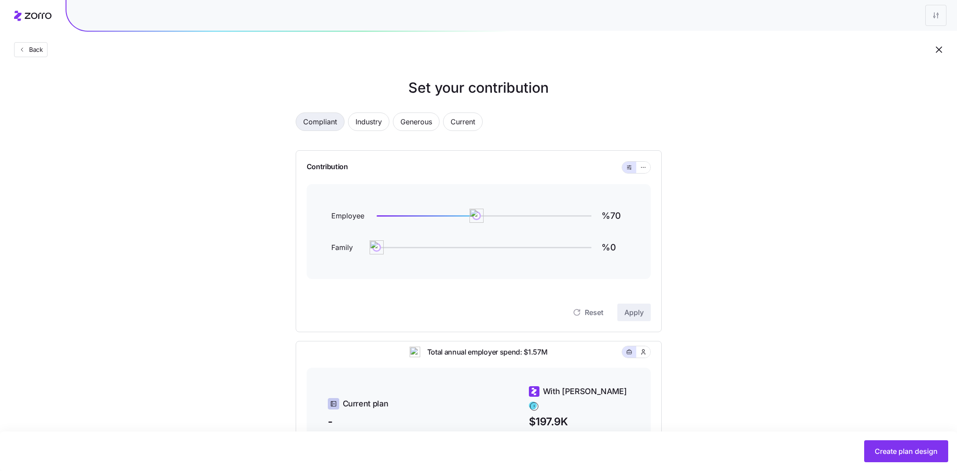
click at [321, 122] on span "Compliant" at bounding box center [320, 122] width 34 height 18
click at [468, 128] on span "Current" at bounding box center [462, 122] width 25 height 18
click at [321, 126] on span "Compliant" at bounding box center [320, 122] width 34 height 18
drag, startPoint x: 588, startPoint y: 215, endPoint x: 490, endPoint y: 216, distance: 97.6
click at [490, 216] on img at bounding box center [492, 215] width 15 height 15
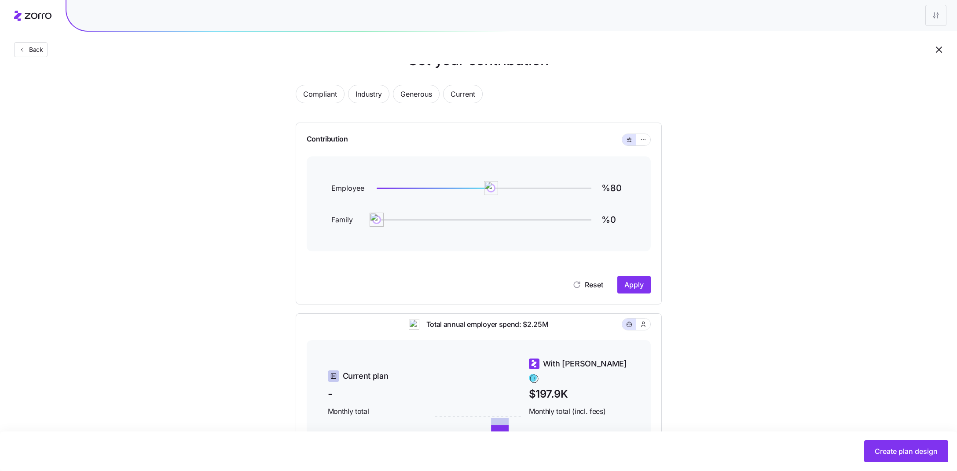
scroll to position [12, 0]
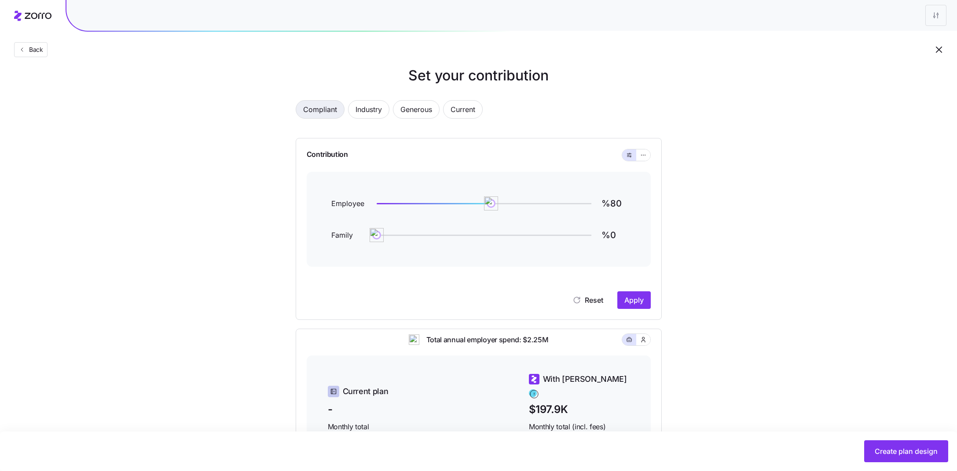
click at [325, 113] on span "Compliant" at bounding box center [320, 110] width 34 height 18
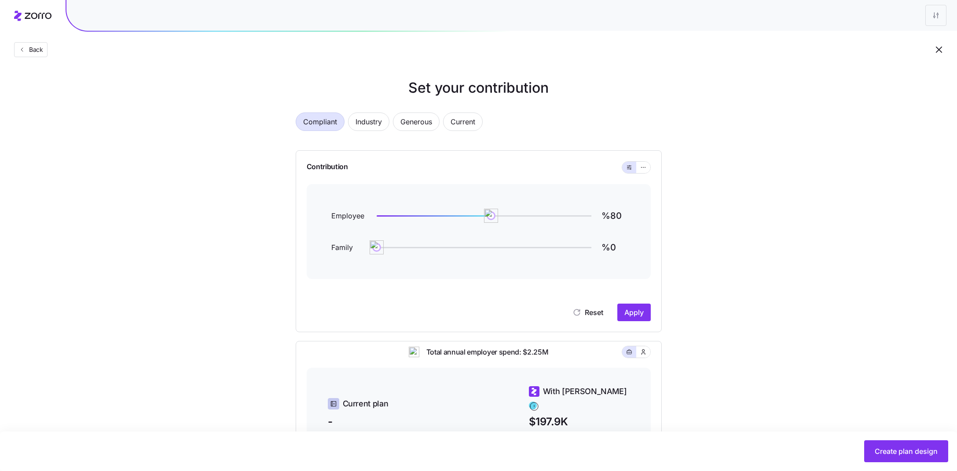
scroll to position [28, 0]
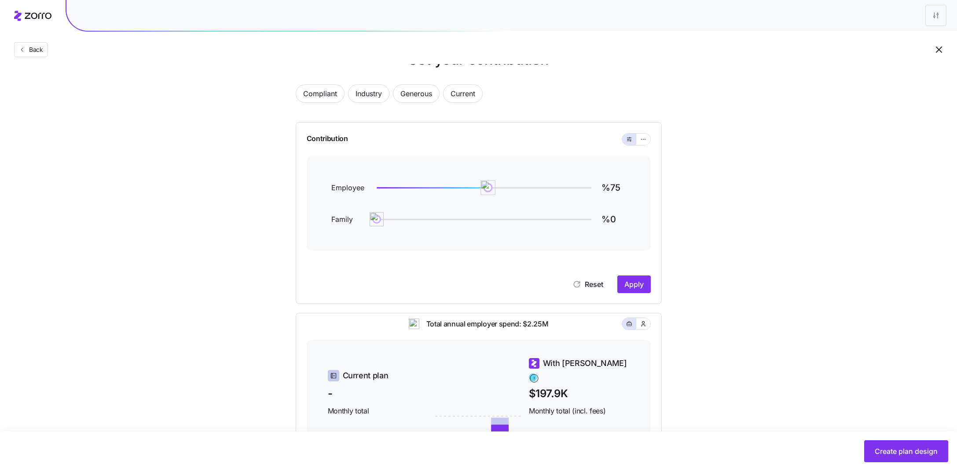
drag, startPoint x: 489, startPoint y: 186, endPoint x: 483, endPoint y: 187, distance: 5.9
click at [483, 187] on img at bounding box center [487, 187] width 15 height 15
type input "%60"
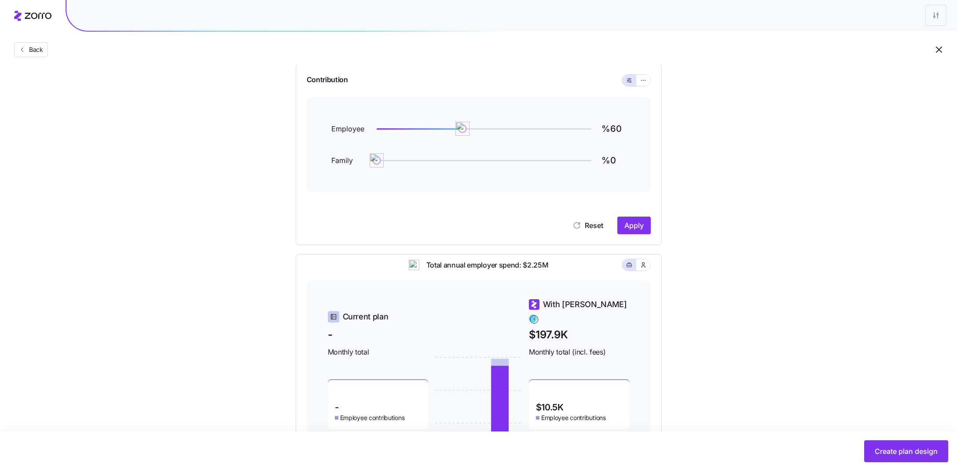
scroll to position [86, 0]
type input "%18"
drag, startPoint x: 375, startPoint y: 164, endPoint x: 402, endPoint y: 164, distance: 26.8
click at [402, 164] on img at bounding box center [400, 161] width 15 height 15
click at [643, 81] on icon "button" at bounding box center [643, 81] width 6 height 11
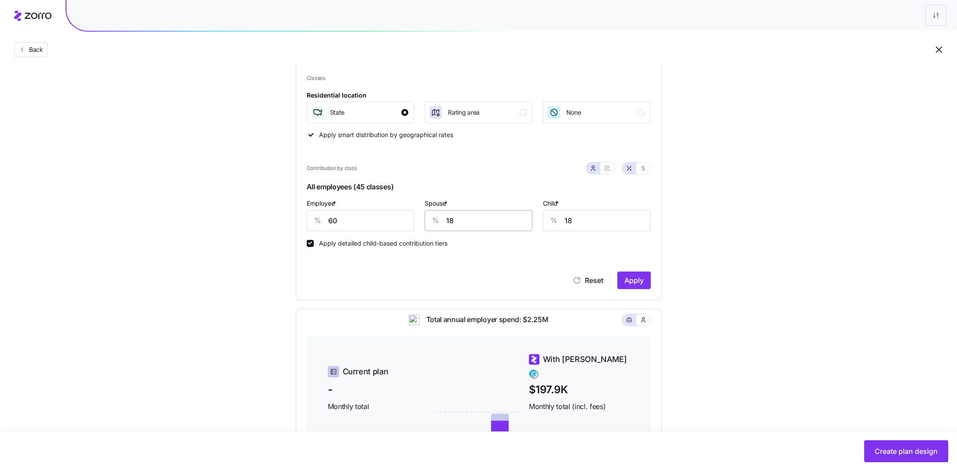
scroll to position [113, 0]
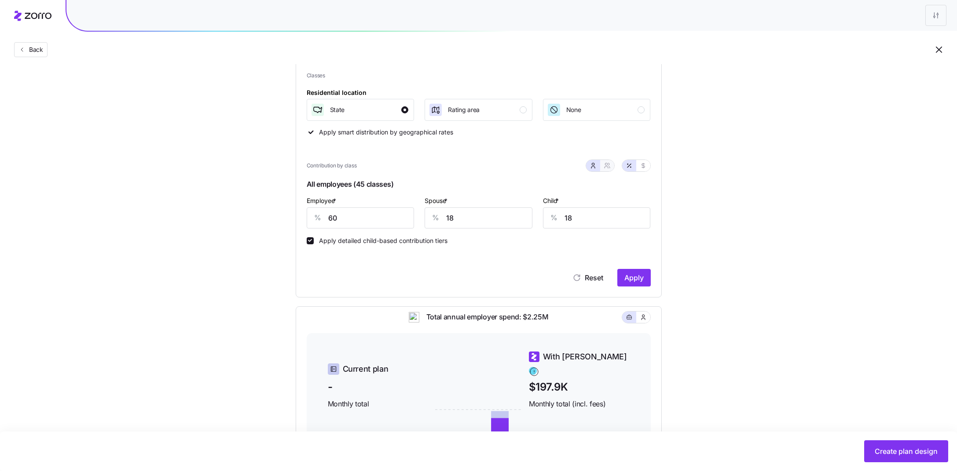
click at [610, 166] on icon "button" at bounding box center [606, 165] width 7 height 7
type input "39"
type input "41"
click at [588, 170] on button "button" at bounding box center [593, 165] width 14 height 11
type input "18"
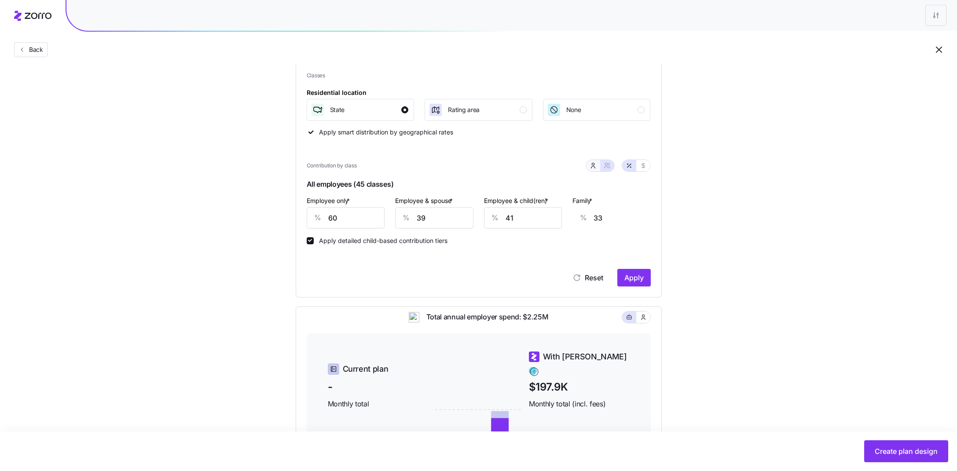
type input "18"
click at [383, 214] on input "60" at bounding box center [361, 218] width 108 height 21
click at [383, 225] on input "60" at bounding box center [361, 218] width 108 height 21
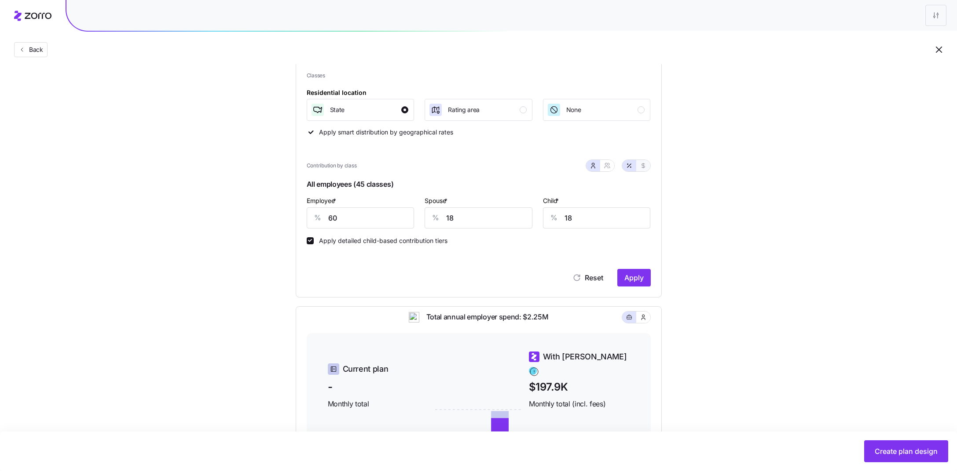
click at [644, 165] on icon "button" at bounding box center [642, 165] width 7 height 7
type input "281"
type input "84"
type input "44"
click at [607, 167] on icon "button" at bounding box center [606, 165] width 7 height 7
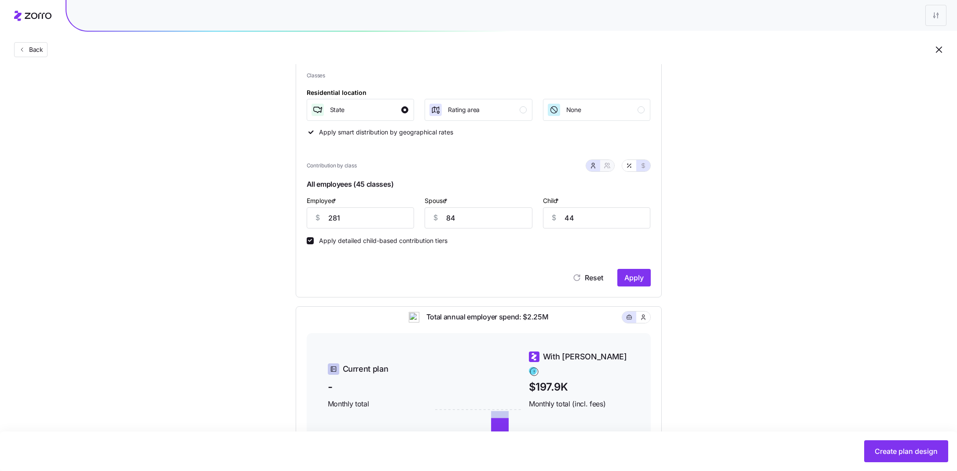
type input "365"
type input "351"
click at [598, 169] on button "button" at bounding box center [593, 165] width 14 height 11
type input "84"
type input "44"
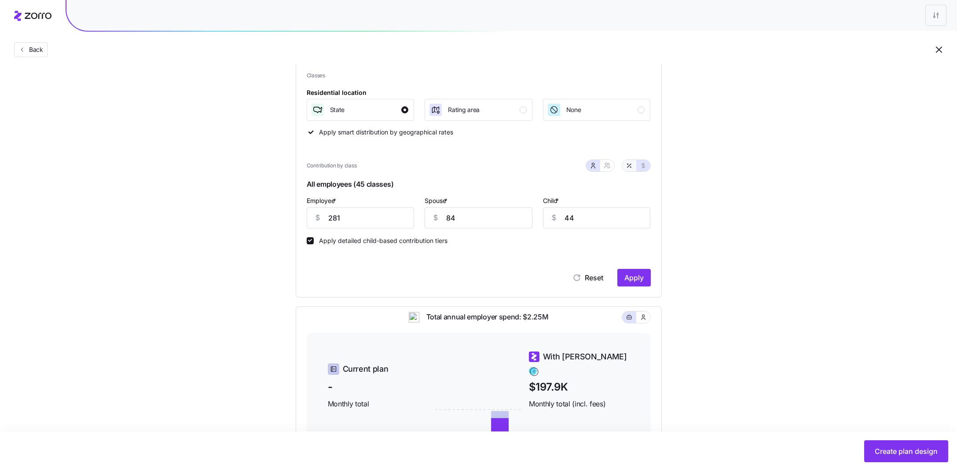
click at [629, 167] on icon "button" at bounding box center [628, 165] width 7 height 7
type input "60"
type input "18"
click at [351, 218] on input "60" at bounding box center [361, 218] width 108 height 21
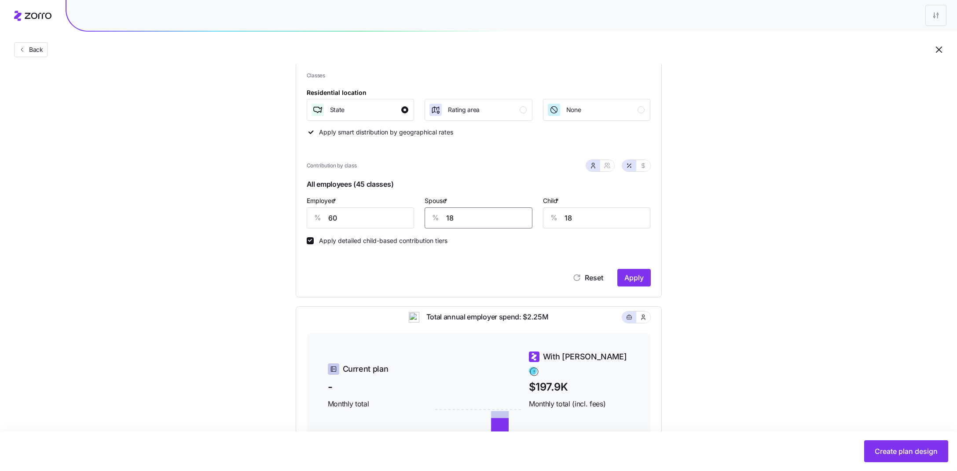
drag, startPoint x: 470, startPoint y: 215, endPoint x: 402, endPoint y: 231, distance: 69.2
click at [404, 231] on div "Contribution by class All employees (45 classes) Employee * % 60 Spouse * % 18 …" at bounding box center [479, 199] width 344 height 90
type input "00"
click at [585, 214] on input "18" at bounding box center [597, 218] width 108 height 21
type input "00"
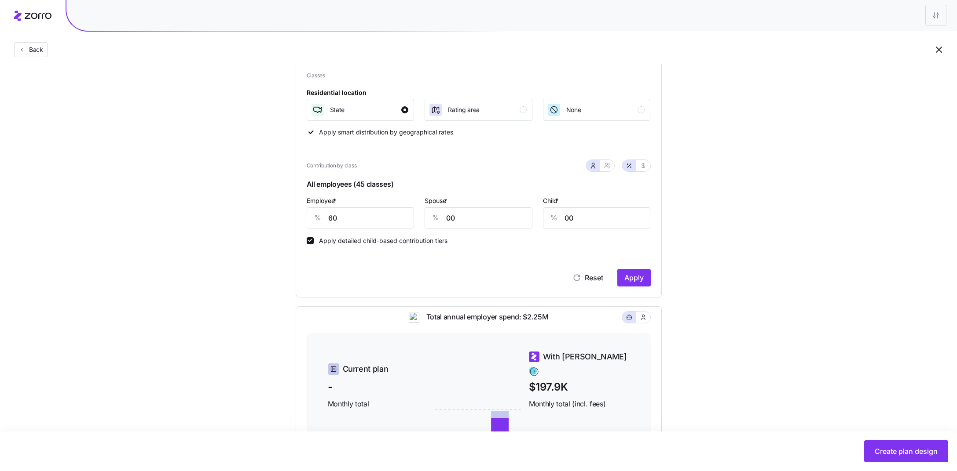
click at [574, 238] on div "Apply detailed child-based contribution tiers" at bounding box center [479, 237] width 344 height 16
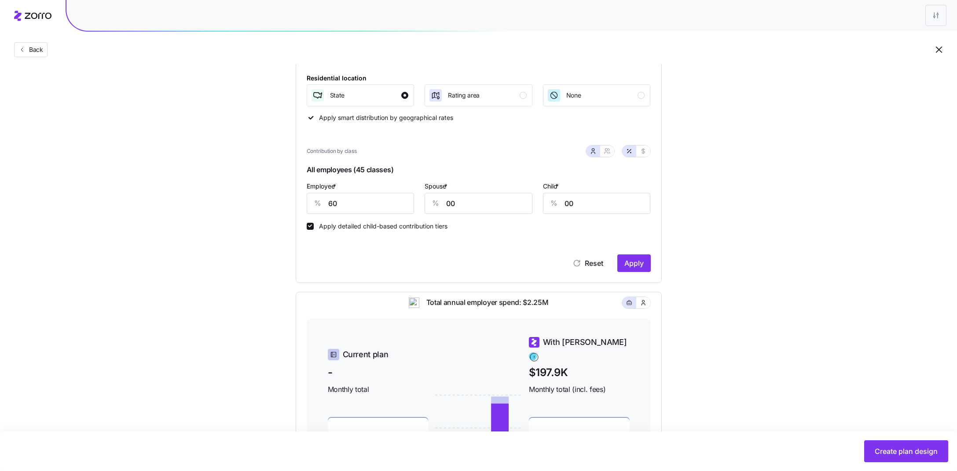
scroll to position [124, 0]
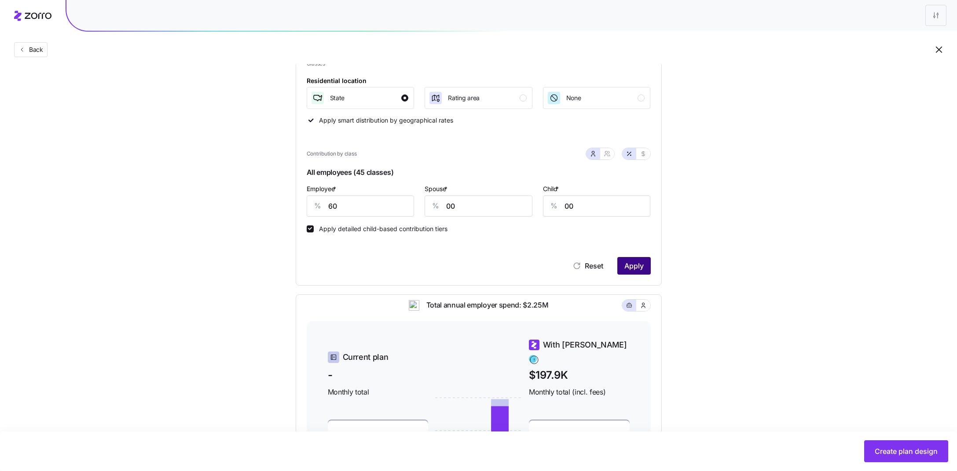
click at [628, 267] on span "Apply" at bounding box center [633, 266] width 19 height 11
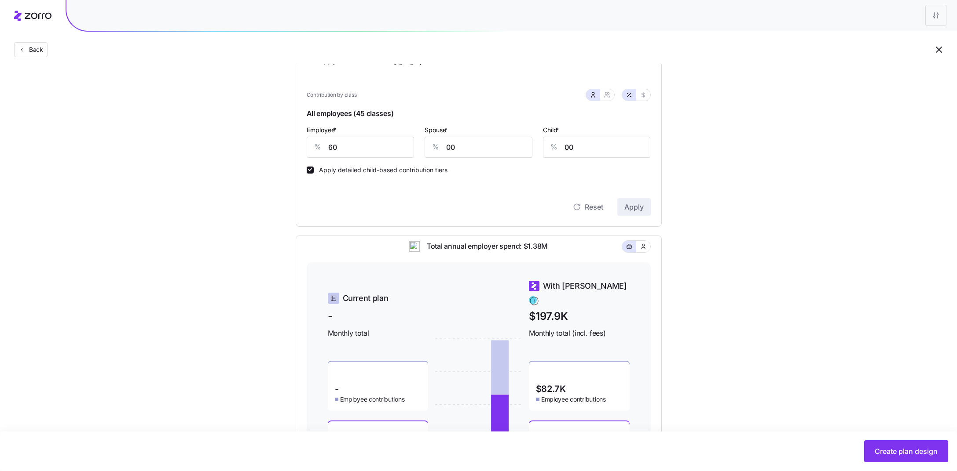
scroll to position [180, 0]
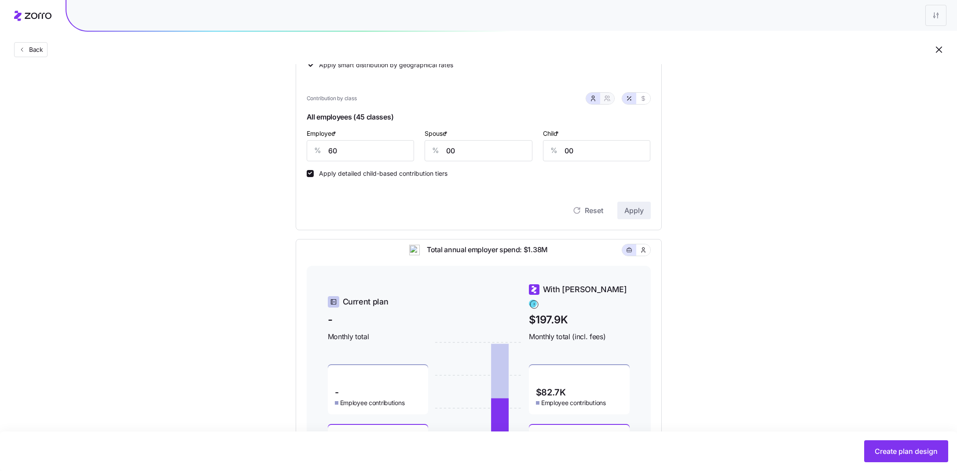
click at [608, 98] on icon "button" at bounding box center [606, 98] width 7 height 7
type input "30"
drag, startPoint x: 363, startPoint y: 153, endPoint x: 322, endPoint y: 153, distance: 40.9
click at [322, 153] on div "% 60" at bounding box center [346, 150] width 78 height 21
click at [358, 147] on input "60" at bounding box center [346, 150] width 78 height 21
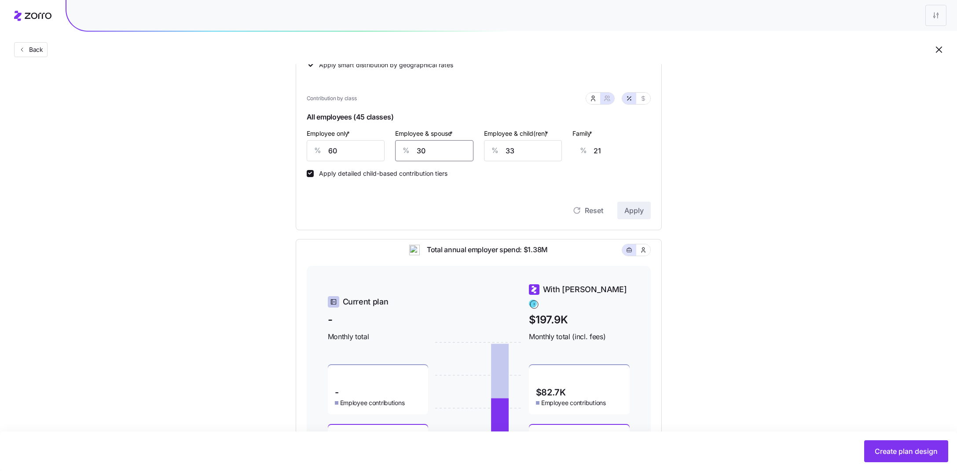
drag, startPoint x: 432, startPoint y: 152, endPoint x: 395, endPoint y: 153, distance: 37.0
click at [398, 153] on div "% 30" at bounding box center [434, 150] width 78 height 21
drag, startPoint x: 524, startPoint y: 152, endPoint x: 495, endPoint y: 152, distance: 28.6
click at [495, 152] on div "% 33" at bounding box center [523, 150] width 78 height 21
type input "4"
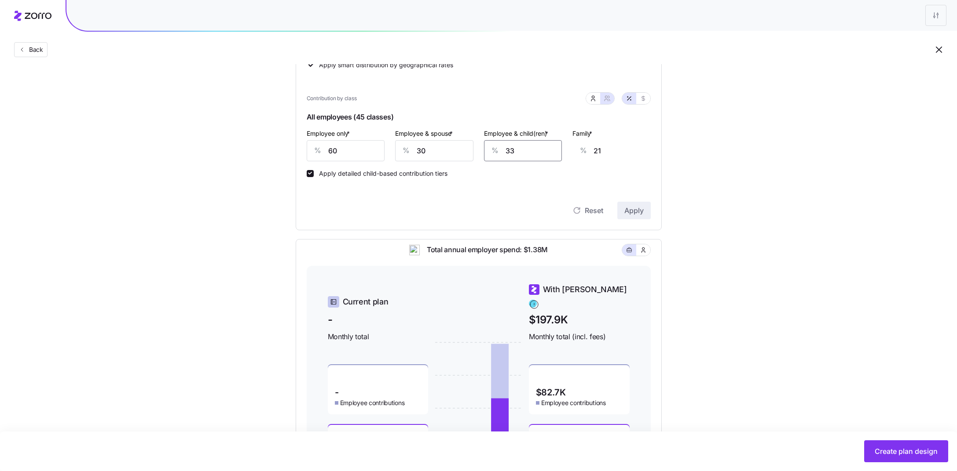
type input "3"
type input "40"
type input "26"
type input "40"
click at [633, 211] on span "Apply" at bounding box center [633, 210] width 19 height 11
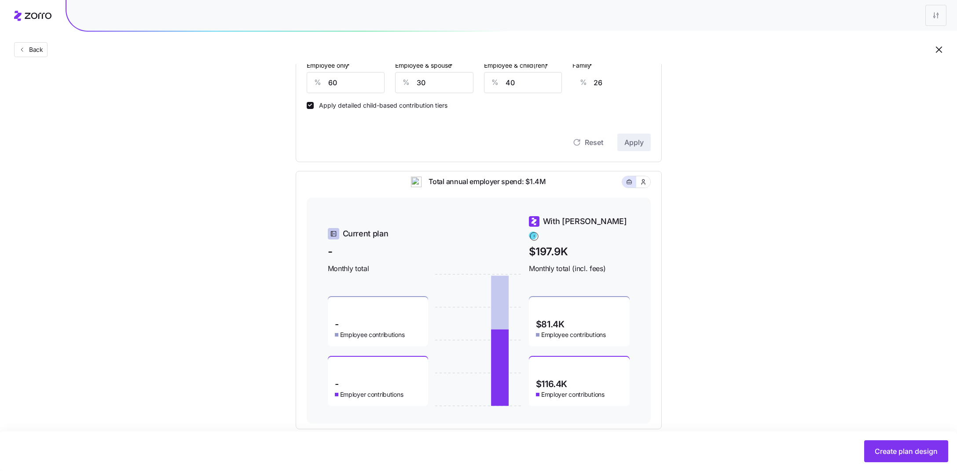
scroll to position [263, 0]
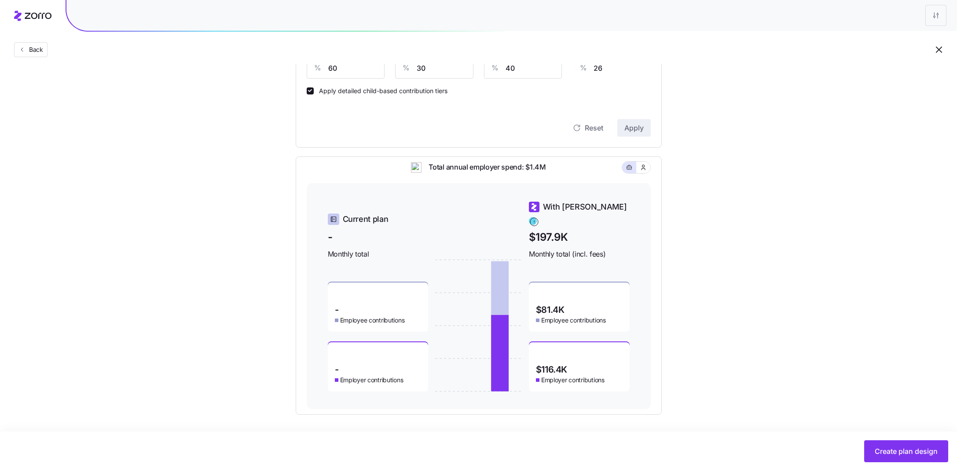
click at [698, 199] on div "Set your contribution Compliant Industry Generous Current Contribution Classes …" at bounding box center [478, 115] width 957 height 600
drag, startPoint x: 576, startPoint y: 251, endPoint x: 617, endPoint y: 248, distance: 40.5
click at [617, 249] on span "Monthly total (incl. fees)" at bounding box center [579, 254] width 101 height 11
click at [690, 246] on div "Set your contribution Compliant Industry Generous Current Contribution Classes …" at bounding box center [478, 115] width 436 height 600
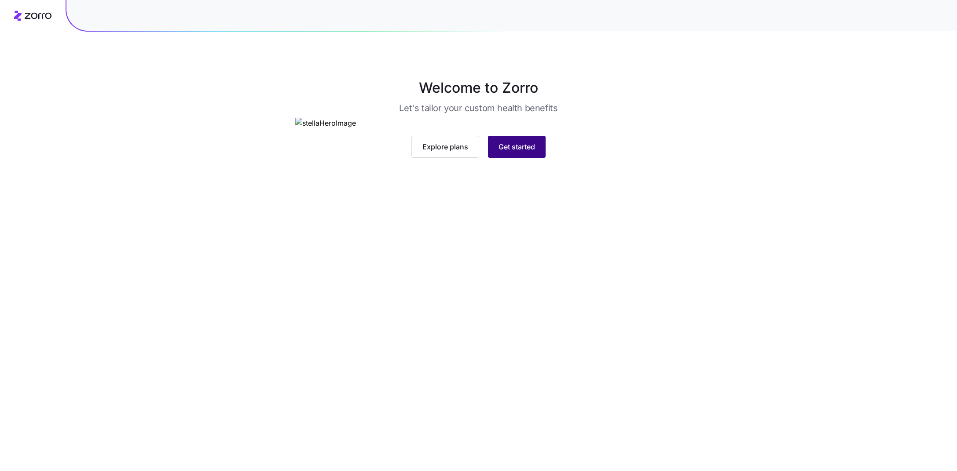
click at [522, 152] on span "Get started" at bounding box center [516, 147] width 37 height 11
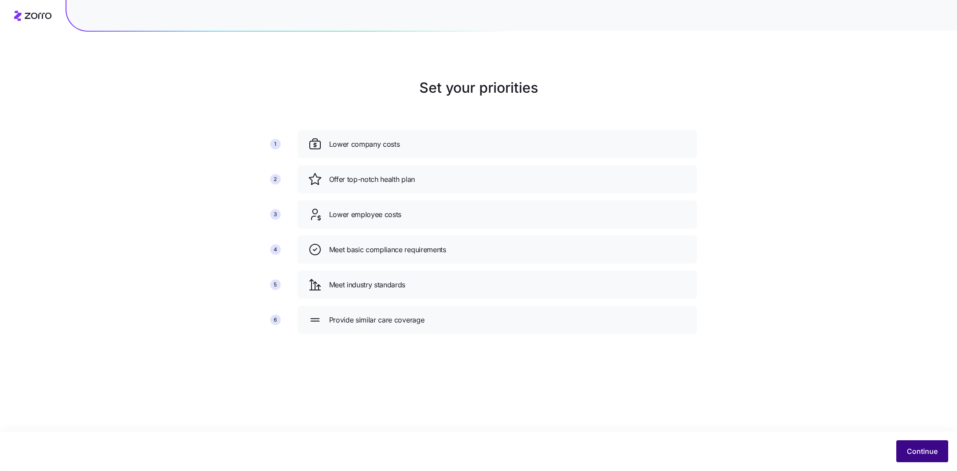
click at [932, 456] on span "Continue" at bounding box center [921, 451] width 31 height 11
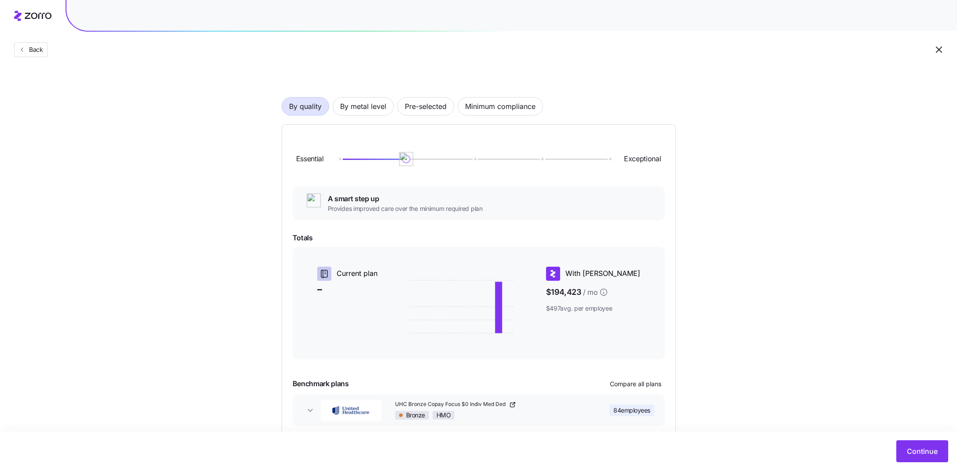
scroll to position [41, 0]
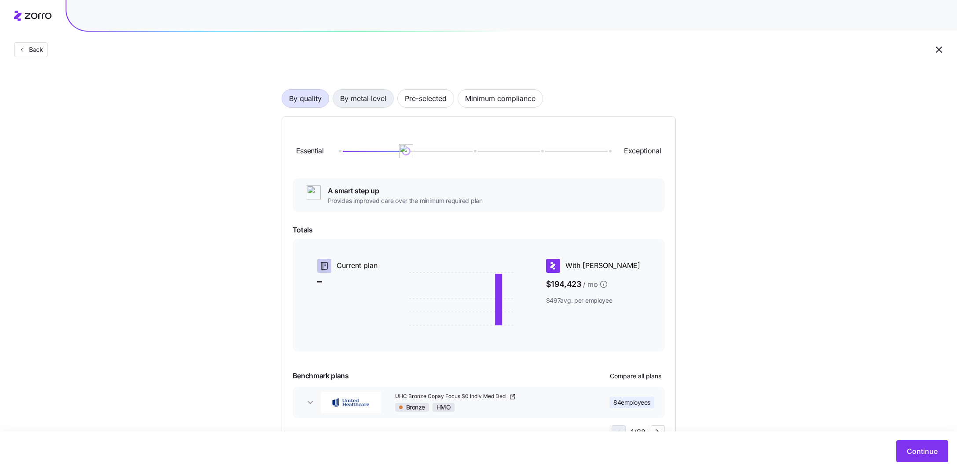
click at [361, 96] on span "By metal level" at bounding box center [363, 99] width 46 height 18
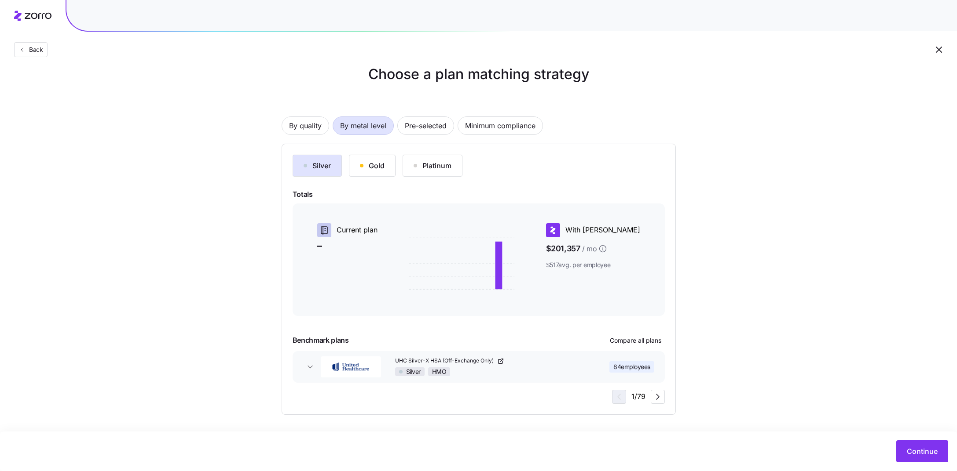
scroll to position [13, 0]
click at [905, 446] on button "Continue" at bounding box center [922, 452] width 52 height 22
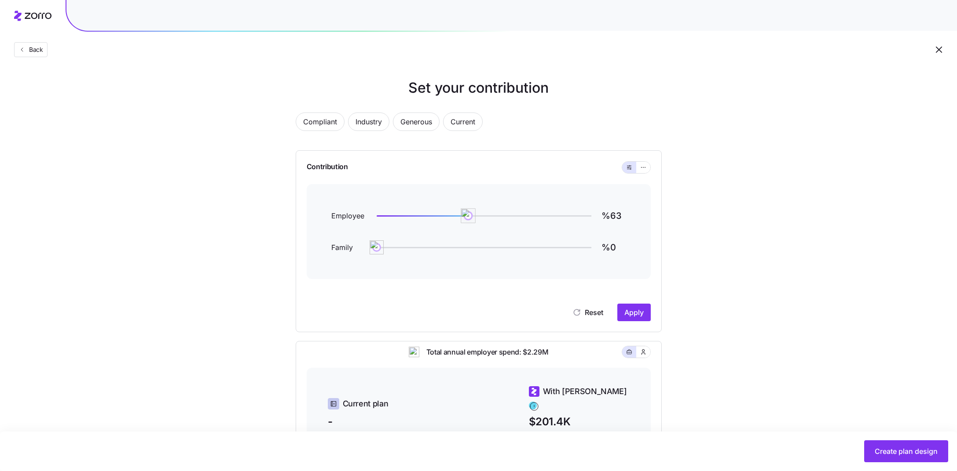
drag, startPoint x: 591, startPoint y: 214, endPoint x: 467, endPoint y: 214, distance: 124.0
click at [467, 214] on img at bounding box center [467, 215] width 15 height 15
click at [467, 215] on img at bounding box center [466, 215] width 15 height 15
type input "%60"
click at [641, 170] on icon "button" at bounding box center [643, 167] width 6 height 11
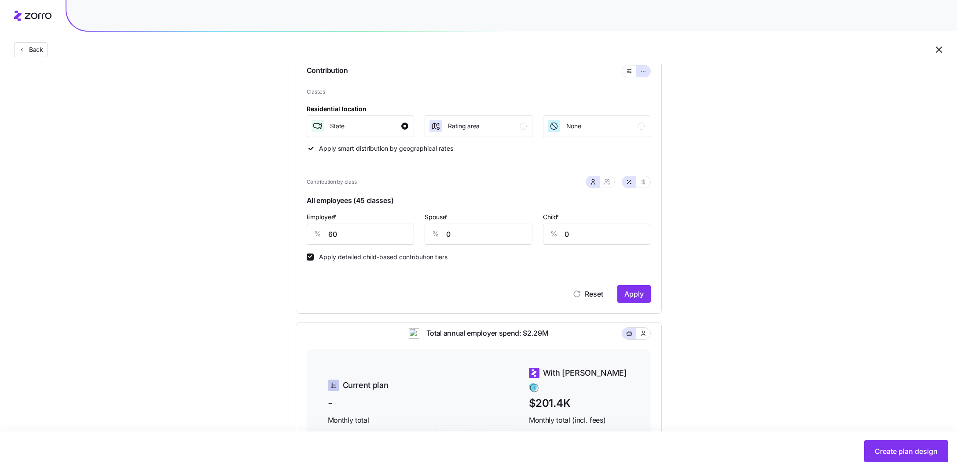
scroll to position [95, 0]
click at [628, 296] on span "Apply" at bounding box center [633, 295] width 19 height 11
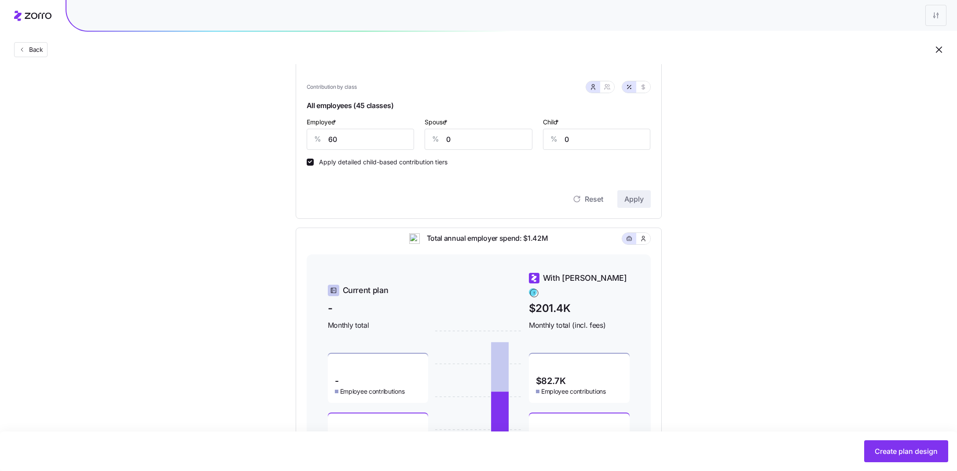
scroll to position [263, 0]
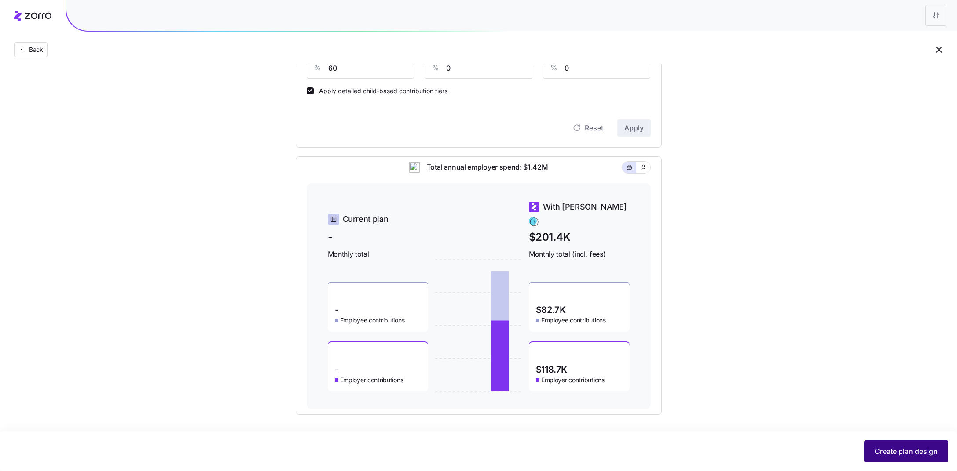
click at [896, 451] on span "Create plan design" at bounding box center [905, 451] width 63 height 11
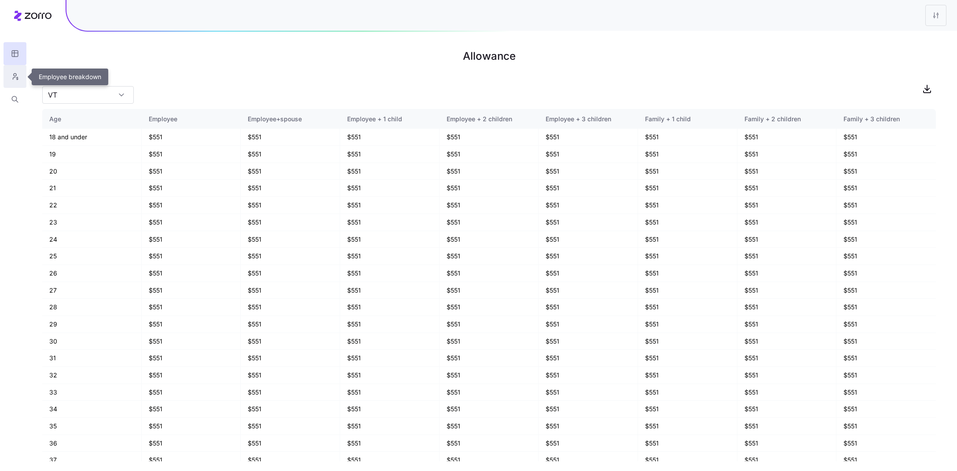
click at [16, 73] on icon "button" at bounding box center [15, 76] width 8 height 9
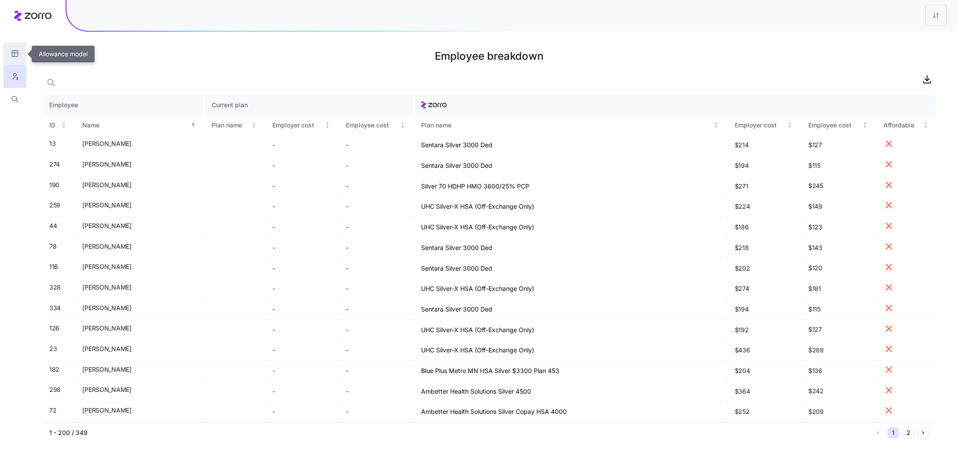
click at [15, 55] on icon "button" at bounding box center [15, 54] width 0 height 6
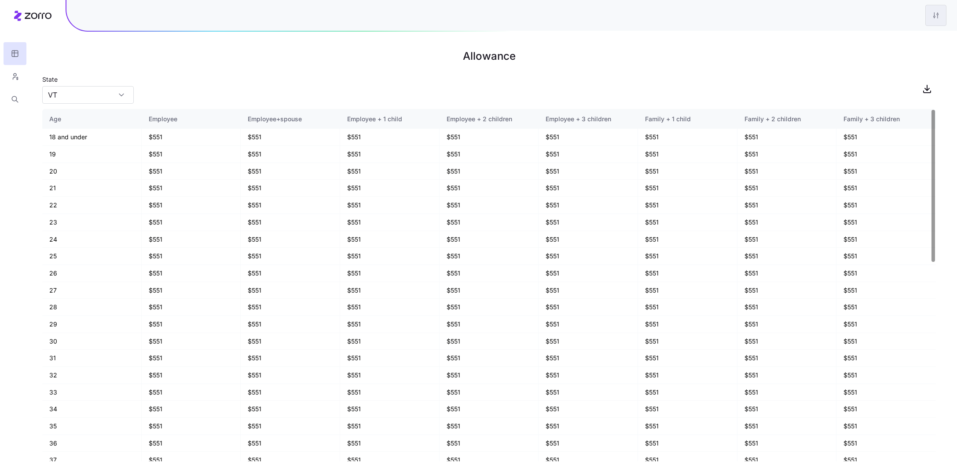
click at [930, 21] on html "Allowance State VT Age Employee Employee+spouse Employee + 1 child Employee + 2…" at bounding box center [478, 235] width 957 height 471
click at [892, 43] on div "Edit plan design" at bounding box center [882, 39] width 46 height 10
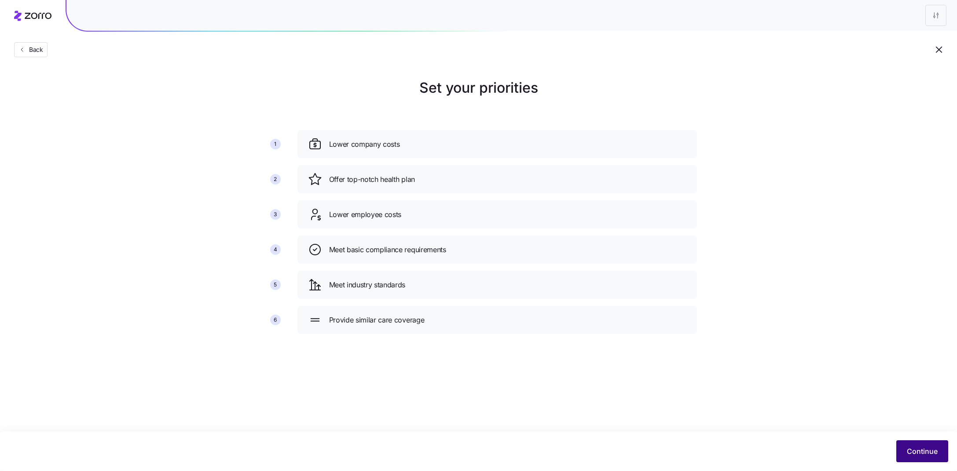
click at [924, 456] on span "Continue" at bounding box center [921, 451] width 31 height 11
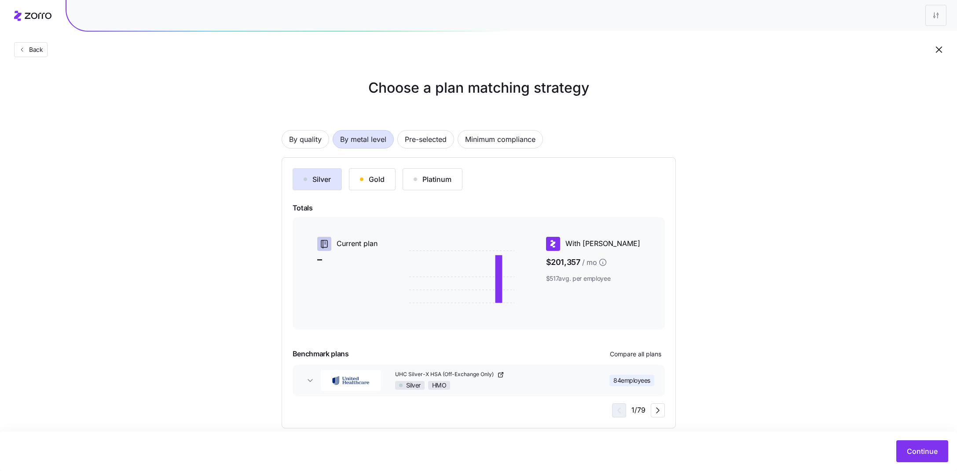
scroll to position [13, 0]
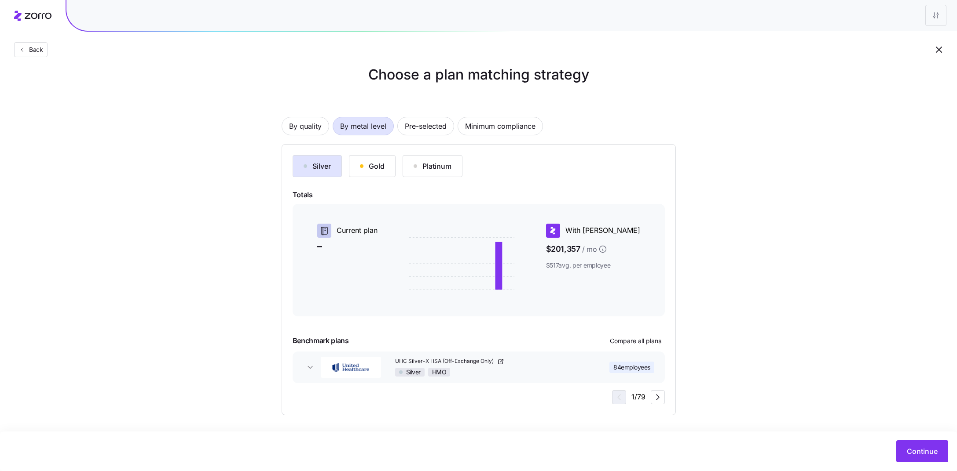
click at [183, 334] on div "Choose a plan matching strategy By quality By metal level Pre-selected Minimum …" at bounding box center [478, 239] width 957 height 351
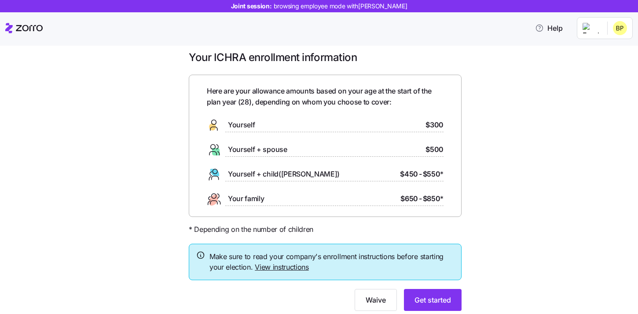
scroll to position [38, 0]
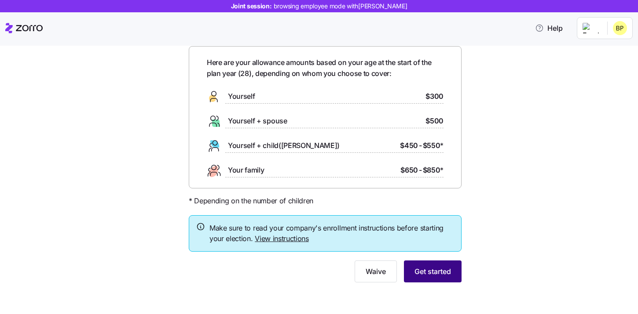
click at [436, 281] on button "Get started" at bounding box center [433, 272] width 58 height 22
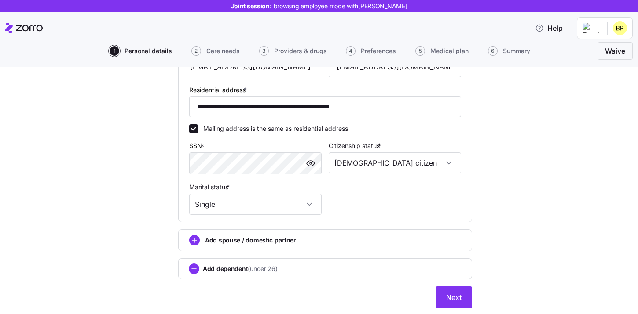
scroll to position [265, 0]
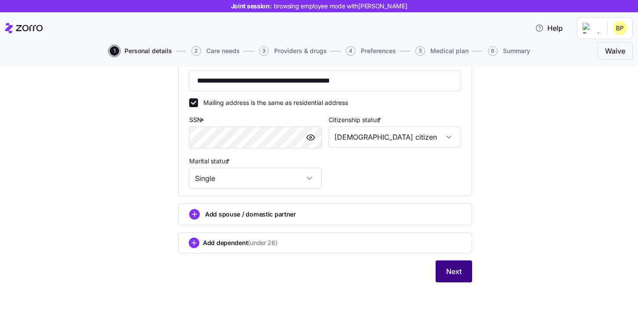
click at [447, 271] on span "Next" at bounding box center [453, 272] width 15 height 11
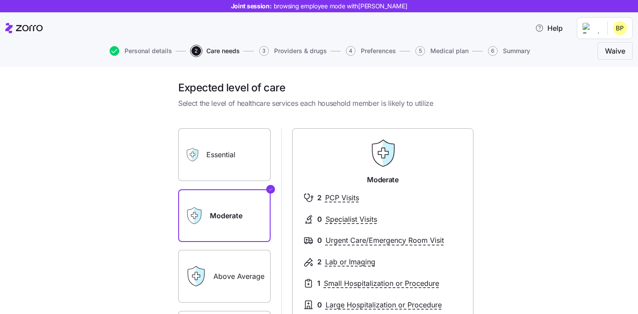
click at [249, 159] on label "Essential" at bounding box center [224, 154] width 92 height 53
click at [0, 0] on input "Essential" at bounding box center [0, 0] width 0 height 0
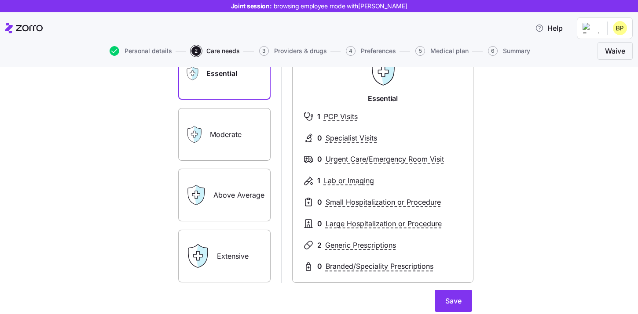
scroll to position [84, 0]
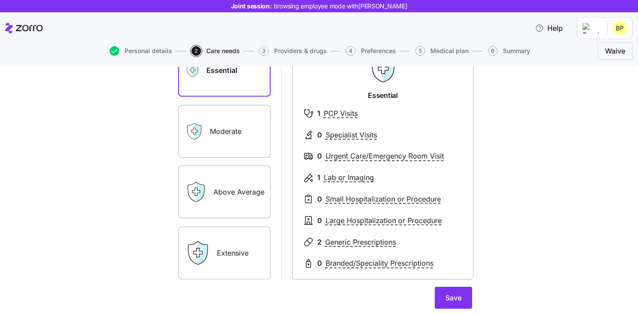
click at [245, 197] on label "Above Average" at bounding box center [224, 192] width 92 height 53
click at [0, 0] on input "Above Average" at bounding box center [0, 0] width 0 height 0
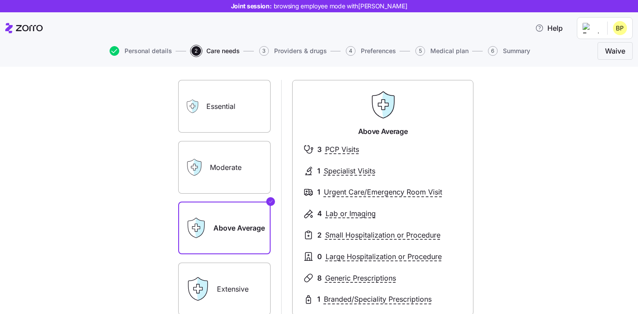
scroll to position [88, 0]
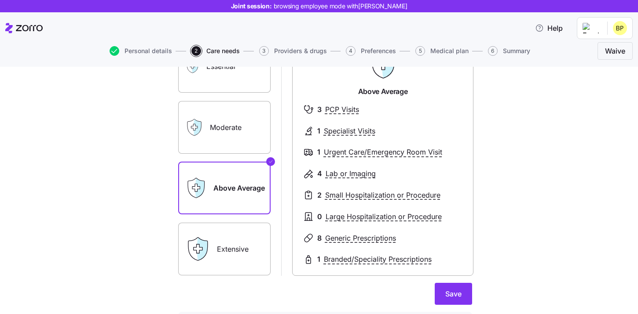
click at [228, 246] on label "Extensive" at bounding box center [224, 249] width 92 height 53
click at [0, 0] on input "Extensive" at bounding box center [0, 0] width 0 height 0
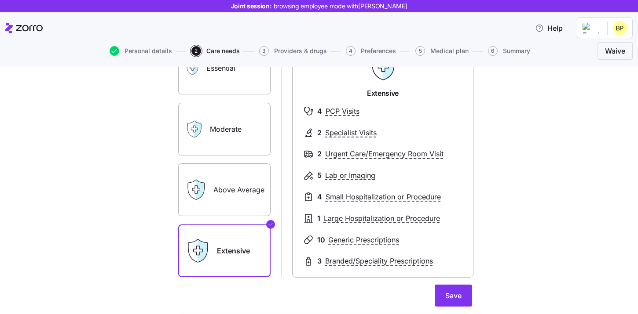
scroll to position [95, 0]
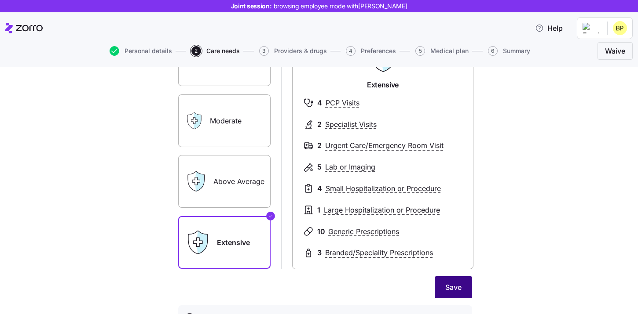
click at [442, 285] on button "Save" at bounding box center [453, 288] width 37 height 22
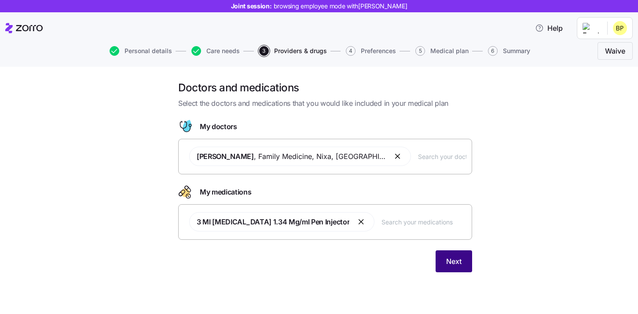
click at [448, 260] on span "Next" at bounding box center [453, 261] width 15 height 11
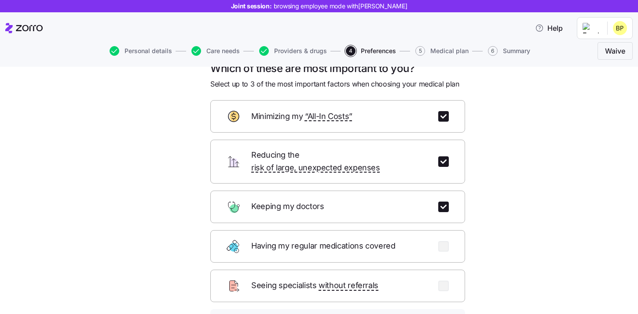
scroll to position [20, 0]
click at [443, 201] on input "checkbox" at bounding box center [443, 206] width 11 height 11
checkbox input "false"
click at [443, 146] on div "Reducing the risk of large, unexpected expenses" at bounding box center [337, 161] width 255 height 44
click at [443, 156] on input "checkbox" at bounding box center [443, 161] width 11 height 11
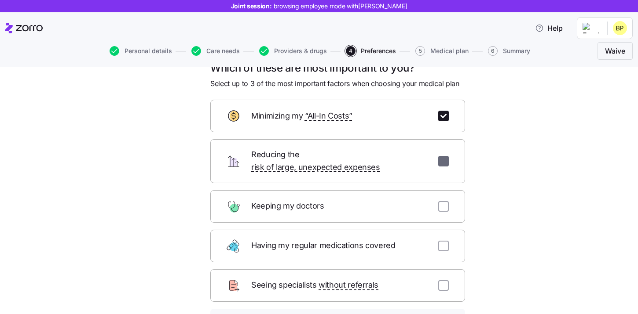
checkbox input "false"
click at [442, 114] on input "checkbox" at bounding box center [443, 116] width 11 height 11
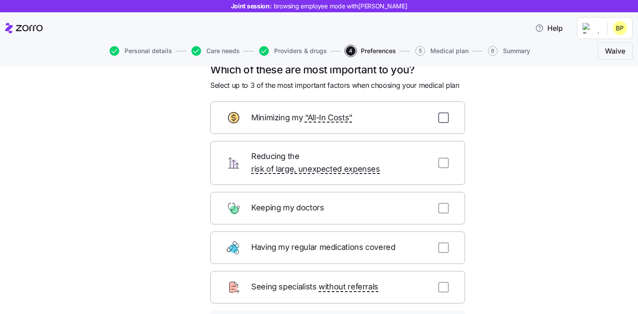
click at [441, 122] on input "checkbox" at bounding box center [443, 118] width 11 height 11
checkbox input "true"
click at [441, 159] on input "checkbox" at bounding box center [443, 163] width 11 height 11
checkbox input "true"
click at [441, 203] on input "checkbox" at bounding box center [443, 208] width 11 height 11
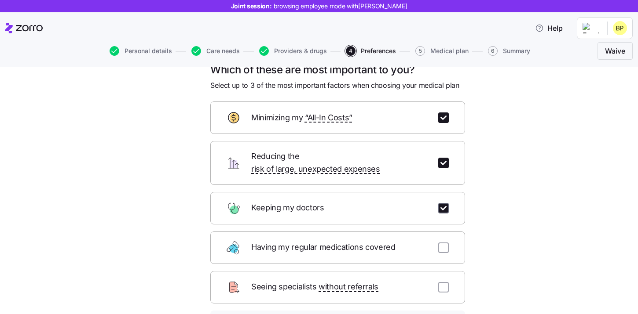
checkbox input "true"
click at [447, 159] on input "checkbox" at bounding box center [443, 163] width 11 height 11
checkbox input "false"
click at [443, 122] on input "checkbox" at bounding box center [443, 118] width 11 height 11
checkbox input "false"
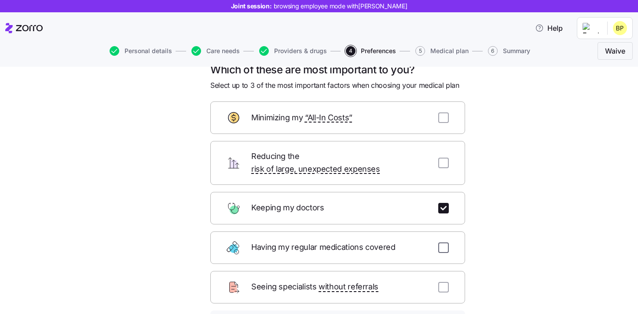
click at [438, 243] on input "checkbox" at bounding box center [443, 248] width 11 height 11
checkbox input "true"
click at [444, 282] on input "checkbox" at bounding box center [443, 287] width 11 height 11
click at [442, 282] on input "checkbox" at bounding box center [443, 287] width 11 height 11
checkbox input "false"
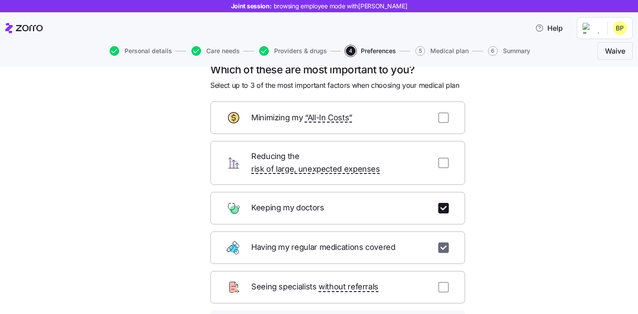
click at [444, 243] on input "checkbox" at bounding box center [443, 248] width 11 height 11
checkbox input "false"
click at [442, 159] on input "checkbox" at bounding box center [443, 163] width 11 height 11
checkbox input "true"
click at [442, 113] on input "checkbox" at bounding box center [443, 118] width 11 height 11
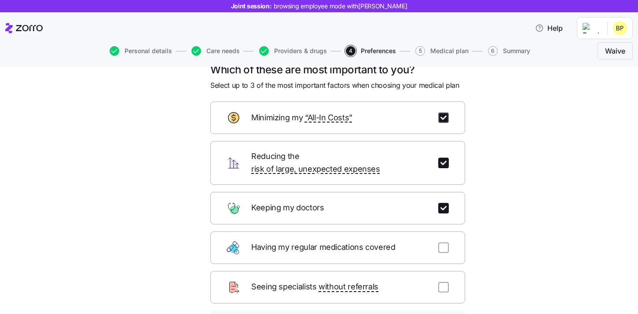
checkbox input "true"
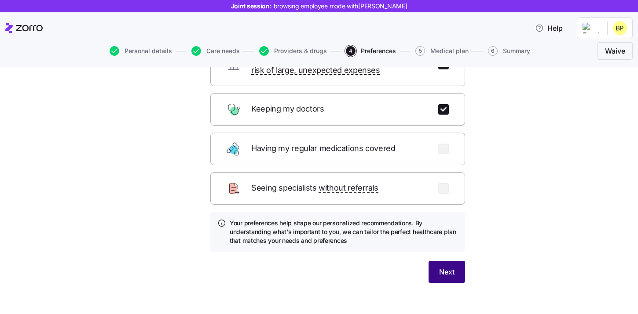
click at [446, 267] on span "Next" at bounding box center [446, 272] width 15 height 11
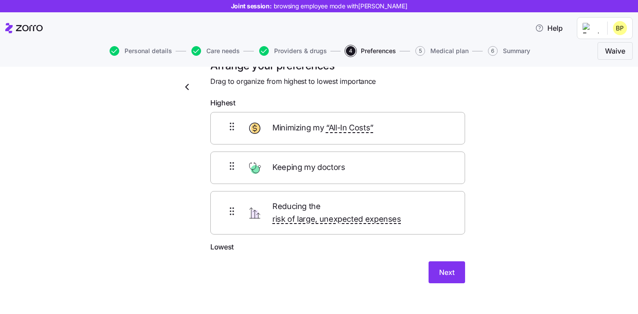
scroll to position [8, 0]
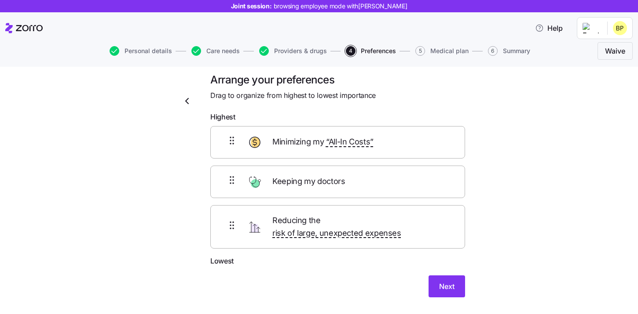
click at [189, 103] on icon "button" at bounding box center [187, 101] width 11 height 11
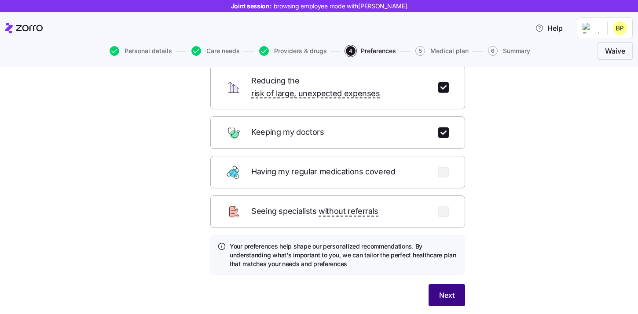
click at [448, 290] on span "Next" at bounding box center [446, 295] width 15 height 11
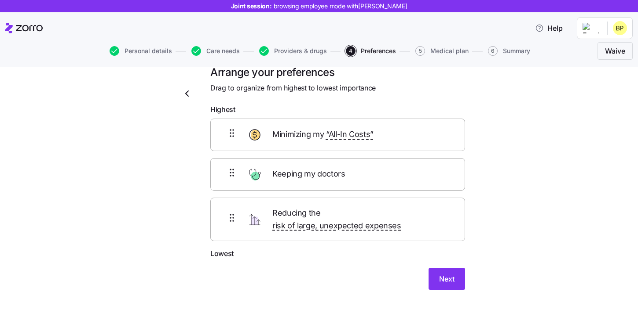
scroll to position [9, 0]
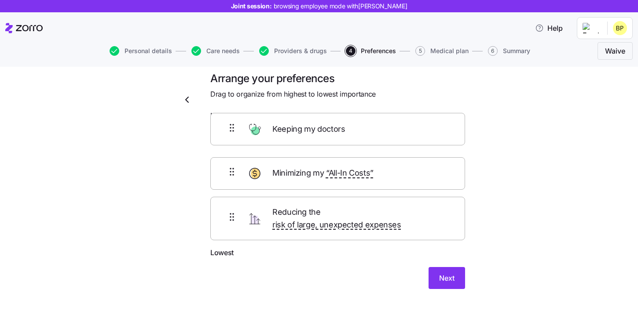
drag, startPoint x: 355, startPoint y: 186, endPoint x: 355, endPoint y: 130, distance: 56.7
click at [355, 130] on div "Minimizing my “All-In Costs” Keeping my doctors Reducing the risk of large, une…" at bounding box center [337, 186] width 255 height 123
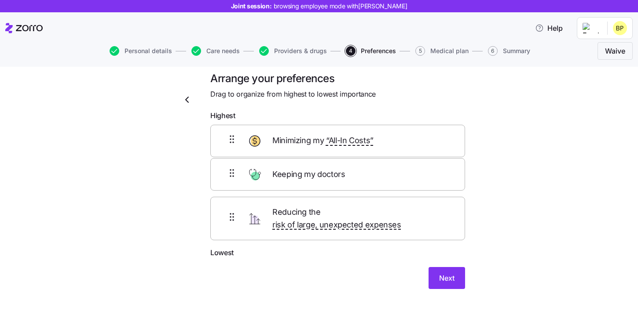
drag, startPoint x: 340, startPoint y: 146, endPoint x: 340, endPoint y: 189, distance: 43.5
click at [340, 189] on div "Keeping my doctors Minimizing my “All-In Costs” Reducing the risk of large, une…" at bounding box center [337, 186] width 255 height 123
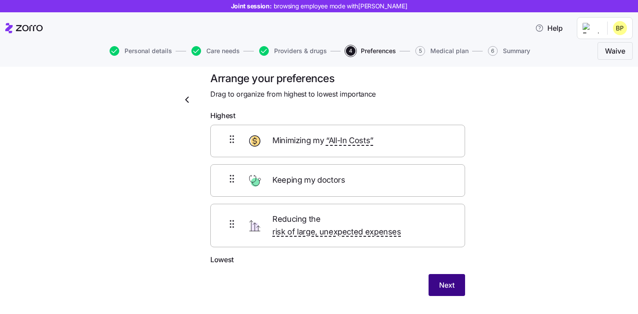
click at [430, 275] on button "Next" at bounding box center [446, 285] width 37 height 22
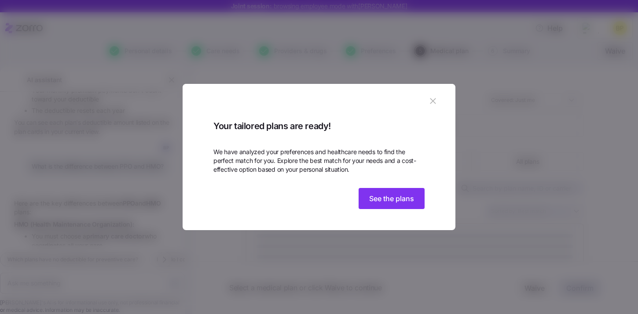
scroll to position [874, 0]
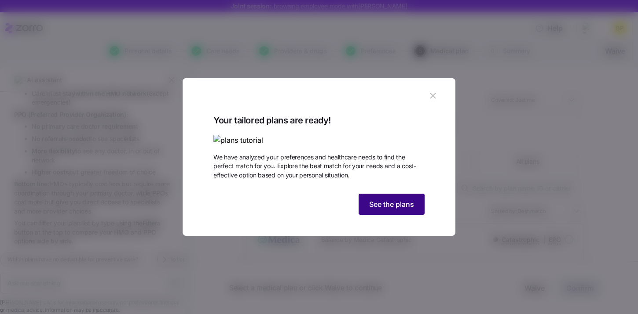
click at [402, 210] on span "See the plans" at bounding box center [391, 204] width 45 height 11
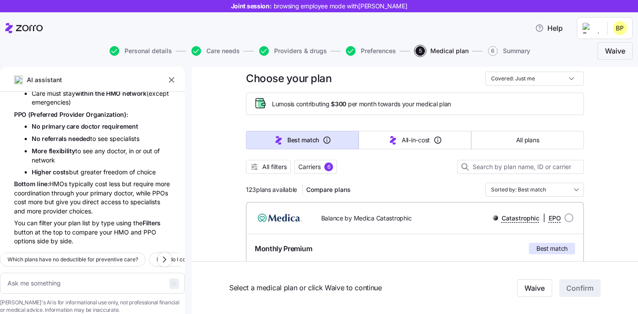
scroll to position [20, 0]
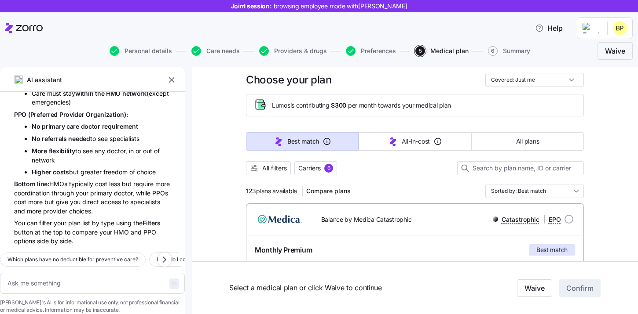
click at [265, 105] on icon at bounding box center [264, 106] width 4 height 2
drag, startPoint x: 271, startPoint y: 105, endPoint x: 348, endPoint y: 105, distance: 77.0
click at [348, 105] on span "Lumos is contributing $300 per month towards your medical plan" at bounding box center [361, 105] width 179 height 9
click at [390, 180] on div at bounding box center [415, 179] width 338 height 9
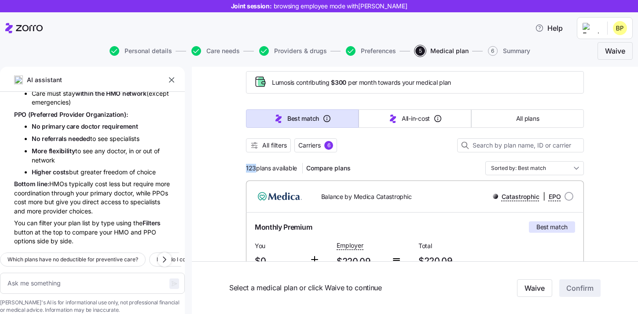
drag, startPoint x: 245, startPoint y: 169, endPoint x: 256, endPoint y: 169, distance: 10.6
click at [425, 157] on div at bounding box center [415, 157] width 338 height 9
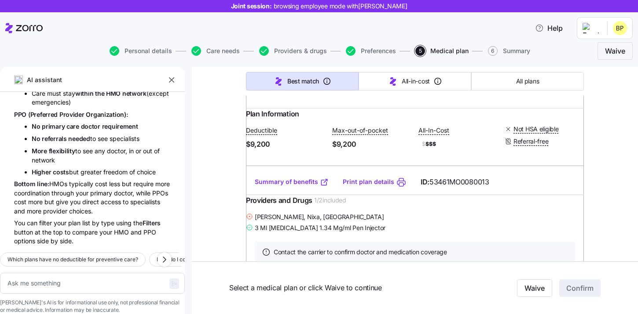
scroll to position [213, 0]
drag, startPoint x: 265, startPoint y: 236, endPoint x: 349, endPoint y: 235, distance: 84.0
click at [349, 222] on div "[PERSON_NAME] , Nixa, [GEOGRAPHIC_DATA]" at bounding box center [415, 216] width 338 height 11
drag, startPoint x: 380, startPoint y: 246, endPoint x: 258, endPoint y: 245, distance: 121.8
click at [258, 233] on div "3 Ml [MEDICAL_DATA] 1.34 Mg/ml Pen Injector" at bounding box center [415, 227] width 338 height 11
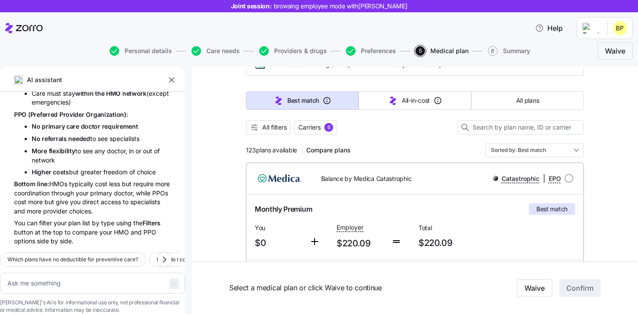
scroll to position [44, 0]
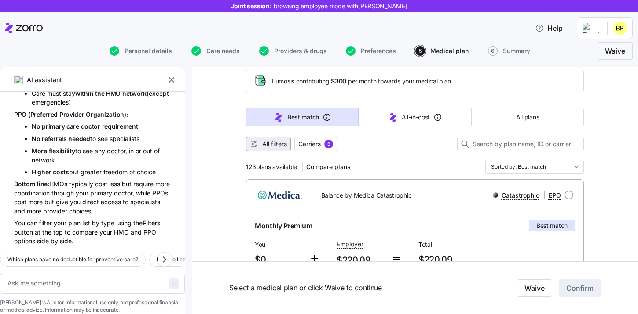
click at [279, 147] on span "All filters" at bounding box center [274, 144] width 25 height 9
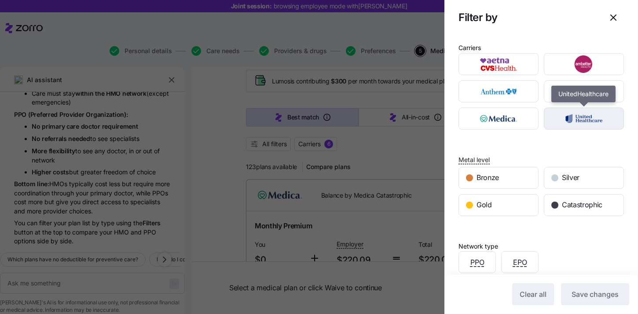
click at [574, 117] on img "button" at bounding box center [584, 119] width 65 height 18
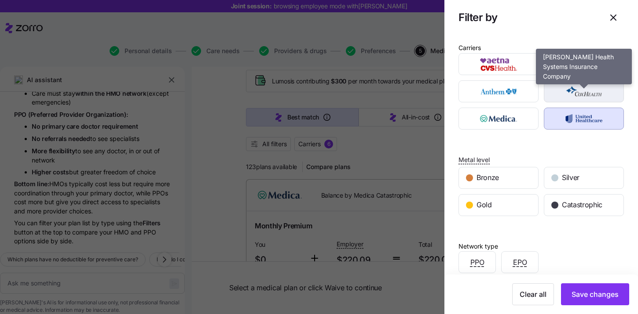
click at [579, 98] on img "button" at bounding box center [584, 92] width 65 height 18
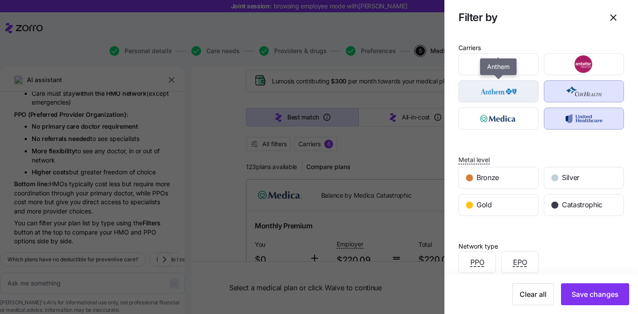
click at [508, 96] on img "button" at bounding box center [498, 92] width 65 height 18
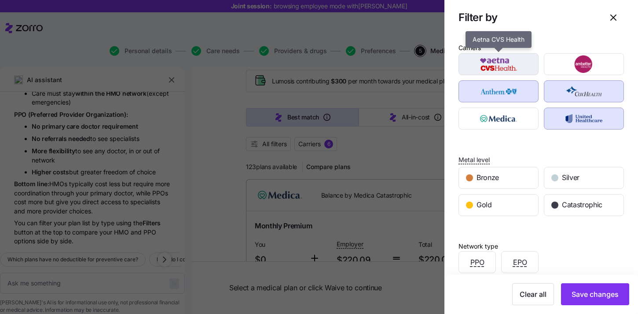
click at [508, 71] on img "button" at bounding box center [498, 64] width 65 height 18
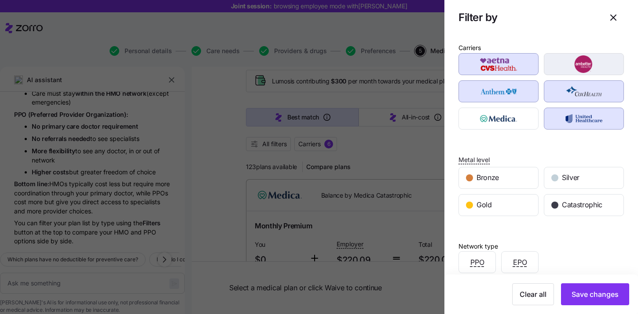
click at [587, 71] on img "button" at bounding box center [584, 64] width 65 height 18
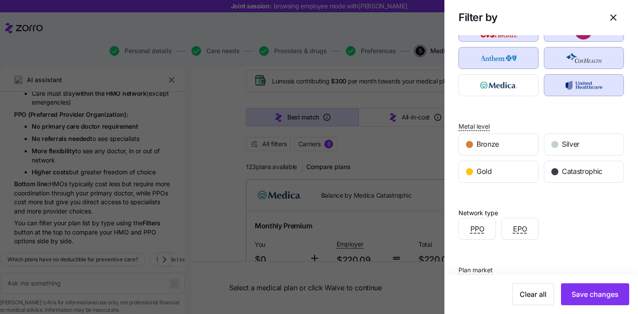
scroll to position [37, 0]
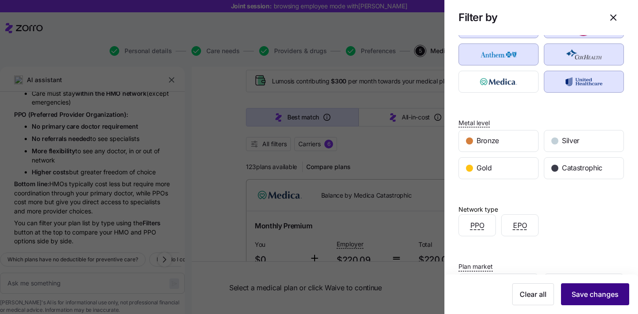
click at [595, 299] on span "Save changes" at bounding box center [594, 294] width 47 height 11
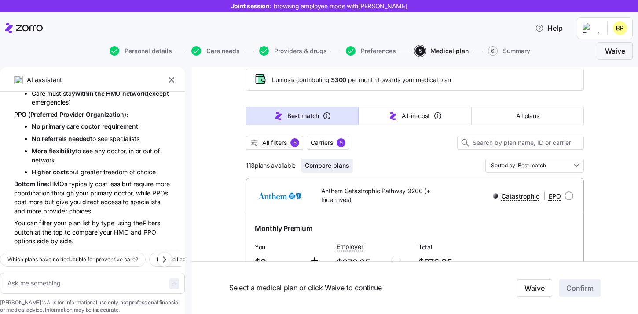
scroll to position [39, 0]
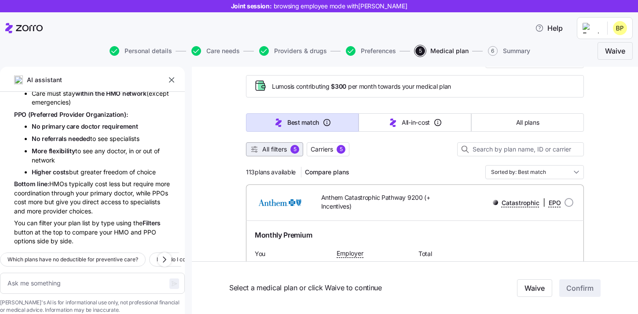
click at [289, 153] on span "All filters 5" at bounding box center [274, 149] width 49 height 9
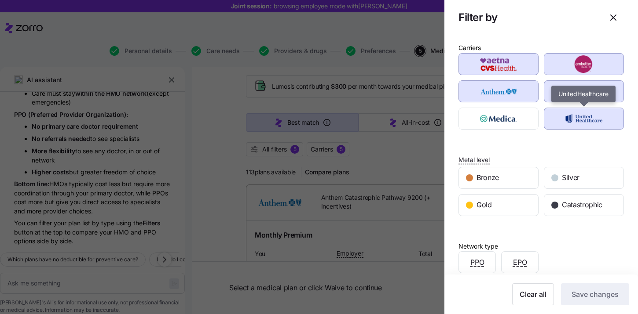
click at [587, 115] on img "button" at bounding box center [584, 119] width 65 height 18
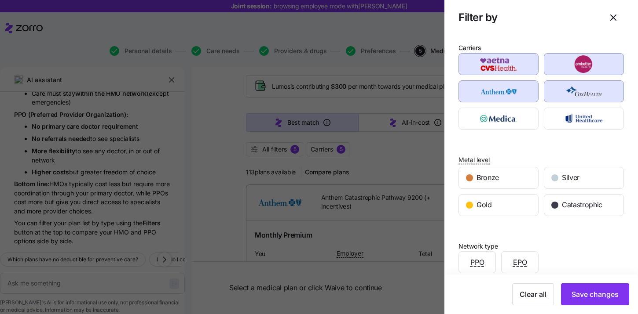
click at [586, 81] on div "button" at bounding box center [583, 91] width 79 height 21
click at [579, 68] on img "button" at bounding box center [584, 64] width 65 height 18
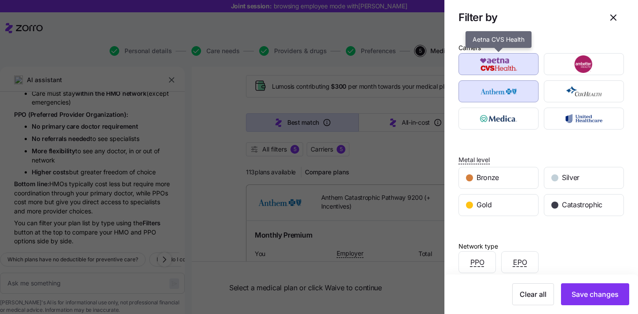
click at [517, 68] on img "button" at bounding box center [498, 64] width 65 height 18
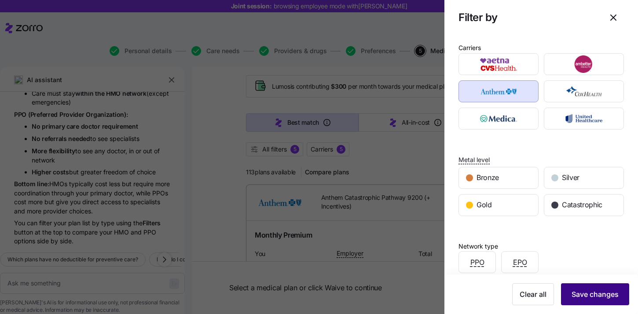
click at [595, 292] on span "Save changes" at bounding box center [594, 294] width 47 height 11
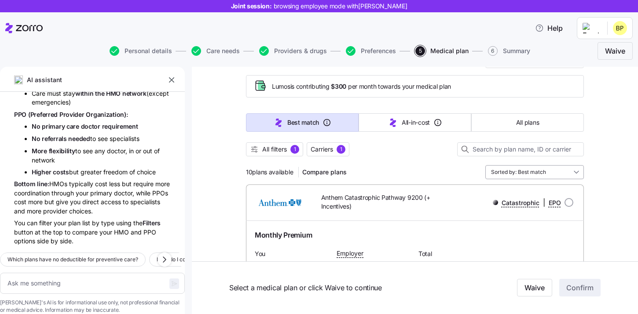
click at [514, 172] on input "Sorted by: Best match" at bounding box center [534, 172] width 99 height 14
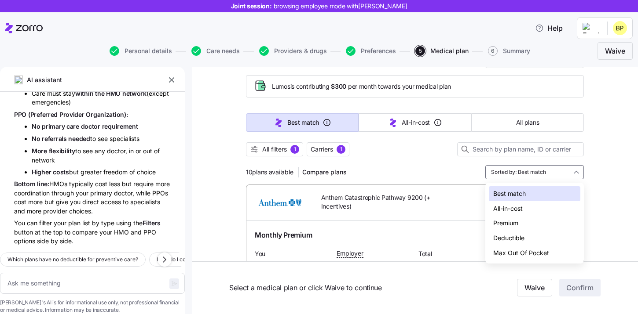
click at [520, 223] on div "Premium" at bounding box center [534, 223] width 91 height 15
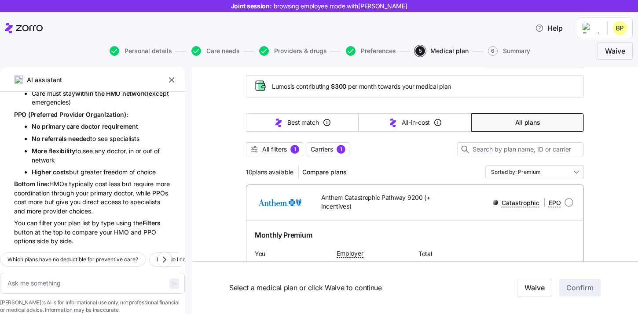
type textarea "x"
type input "Sorted by: Premium"
click at [514, 173] on input "Sorted by: Premium" at bounding box center [534, 172] width 99 height 14
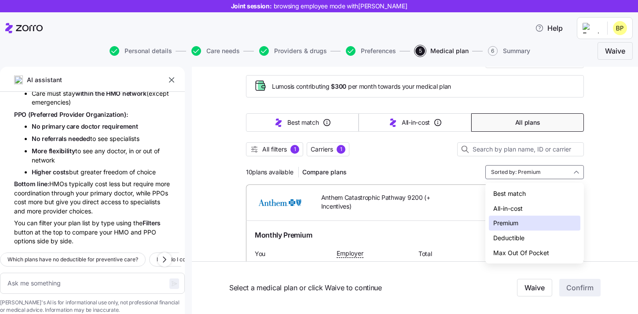
click at [513, 234] on div "Deductible" at bounding box center [534, 238] width 91 height 15
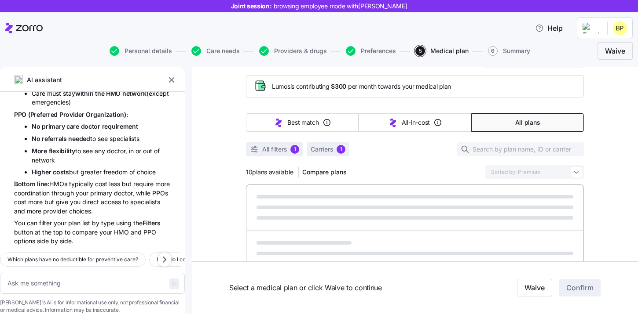
type textarea "x"
type input "Sorted by: Deductible"
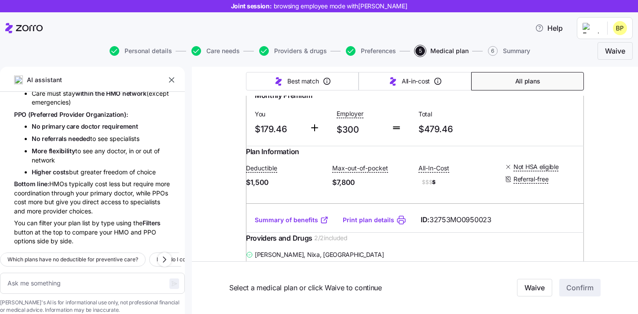
scroll to position [132, 0]
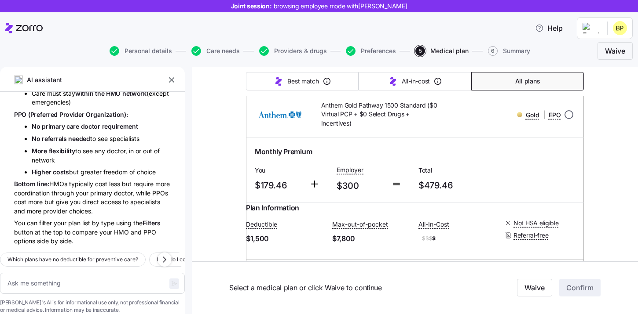
click at [569, 117] on input "radio" at bounding box center [568, 114] width 9 height 9
radio input "true"
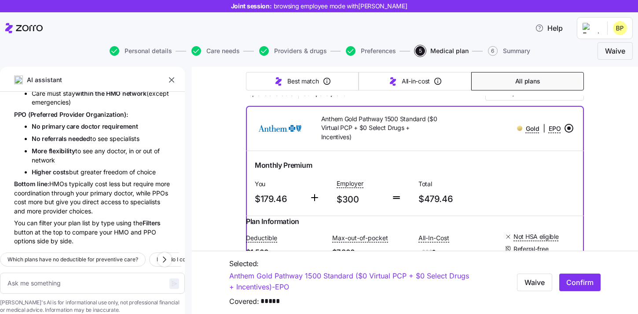
scroll to position [118, 0]
click at [552, 29] on span "Help" at bounding box center [549, 28] width 28 height 11
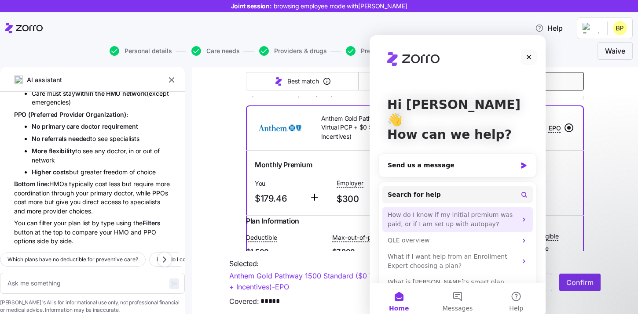
scroll to position [10, 0]
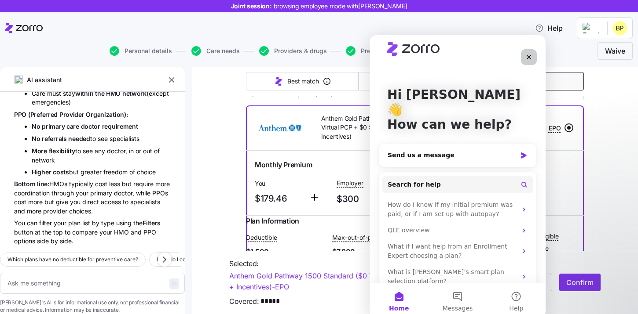
click at [527, 54] on icon "Close" at bounding box center [528, 57] width 7 height 7
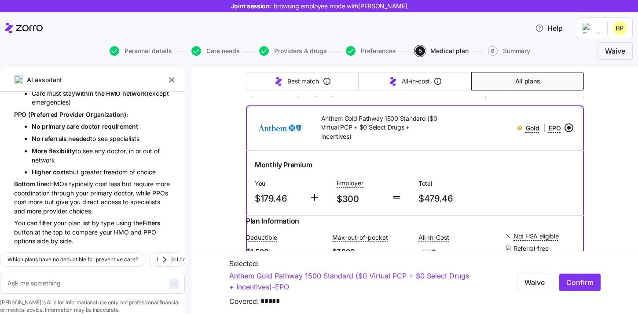
scroll to position [0, 0]
click at [62, 273] on textarea at bounding box center [92, 283] width 185 height 21
click at [57, 273] on textarea at bounding box center [92, 283] width 185 height 21
type textarea "x"
type textarea "W"
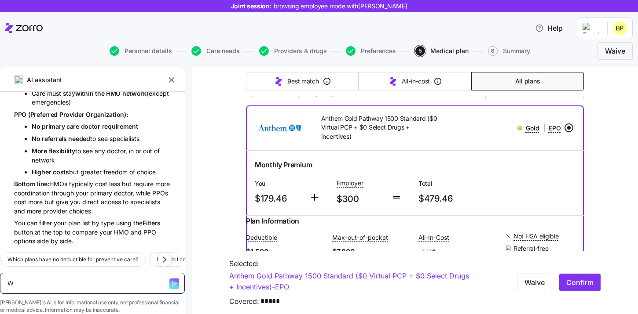
type textarea "x"
type textarea "Wh"
type textarea "x"
type textarea "Wha"
type textarea "x"
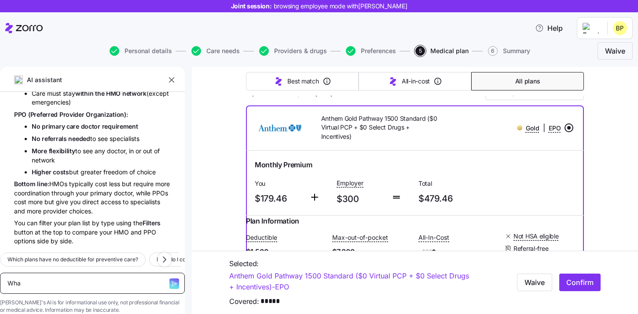
type textarea "What"
type textarea "x"
type textarea "What"
type textarea "x"
type textarea "What i"
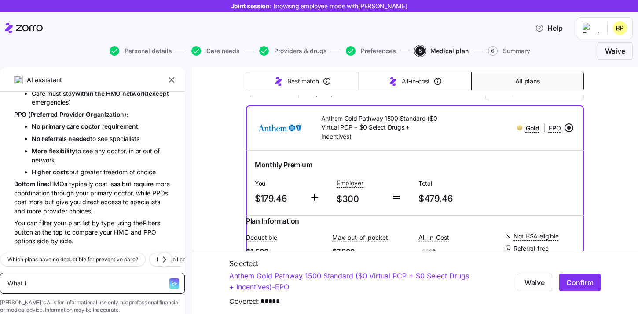
type textarea "x"
type textarea "What is"
type textarea "x"
type textarea "What is"
type textarea "x"
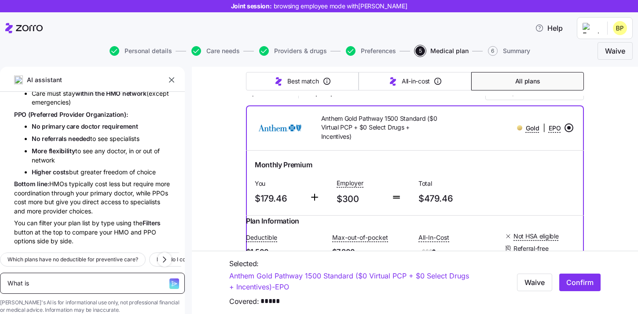
type textarea "What is a"
type textarea "x"
type textarea "What is an"
type textarea "x"
type textarea "What is an E"
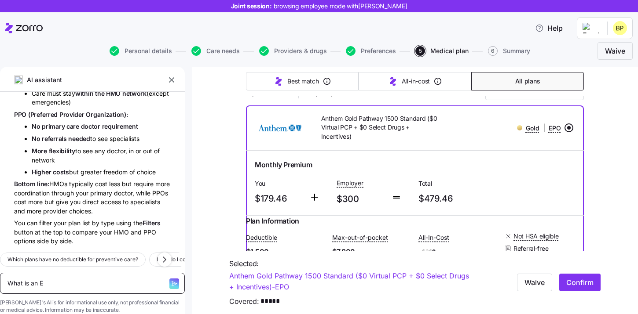
type textarea "x"
type textarea "What is an EP"
type textarea "x"
type textarea "What is an EPO"
type textarea "x"
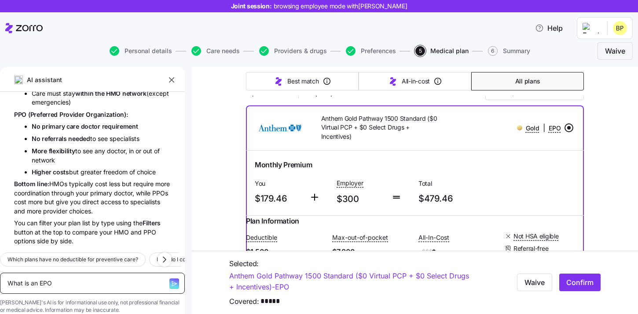
type textarea "What is an EPO"
type textarea "x"
type textarea "What is an EPO"
type textarea "x"
type textarea "What is an EPO?"
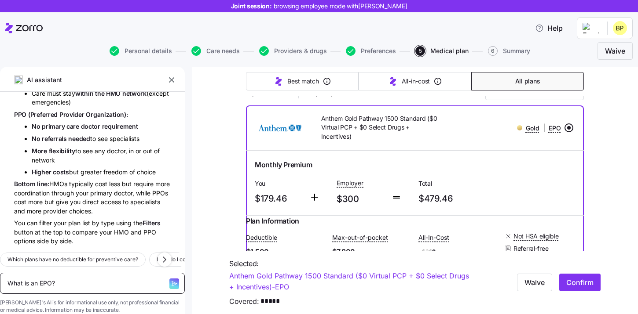
type textarea "x"
type textarea "What is an EPO?"
type textarea "x"
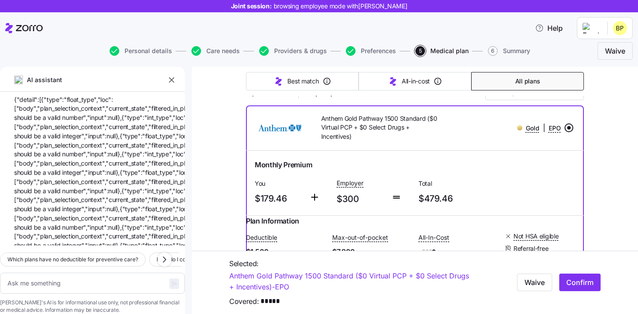
scroll to position [1056, 0]
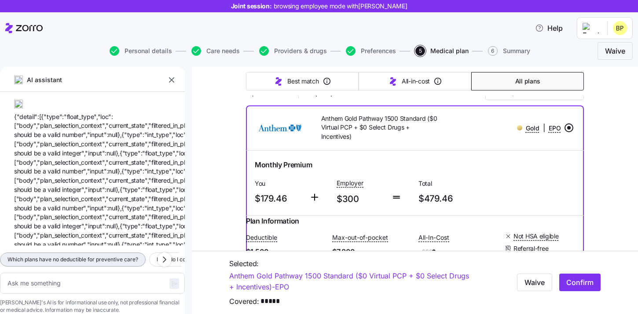
click at [120, 256] on span "Which plans have no deductible for preventive care?" at bounding box center [72, 260] width 131 height 9
type textarea "x"
type textarea "Which plans have no deductible for preventive care?"
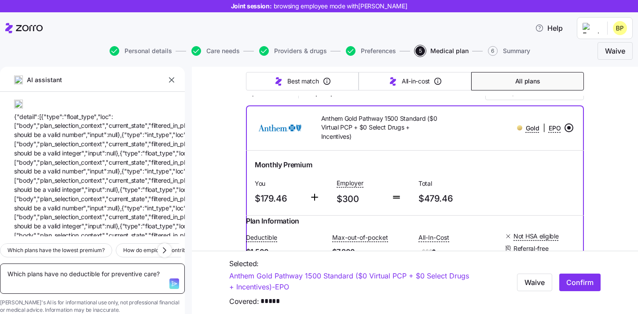
click at [116, 264] on textarea "Which plans have no deductible for preventive care?" at bounding box center [92, 279] width 185 height 30
type textarea "x"
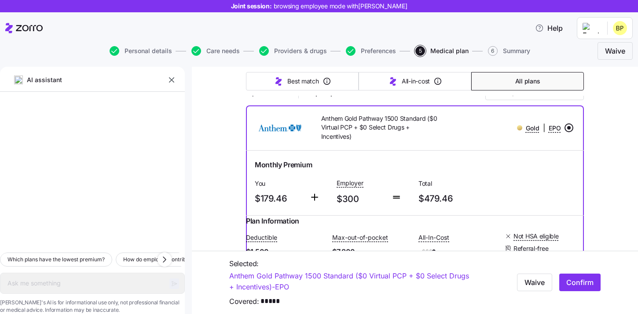
scroll to position [10044, 0]
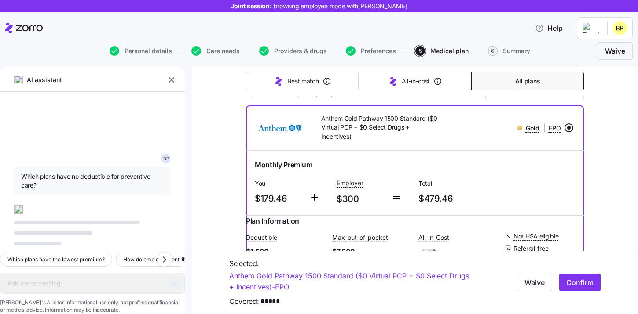
type textarea "x"
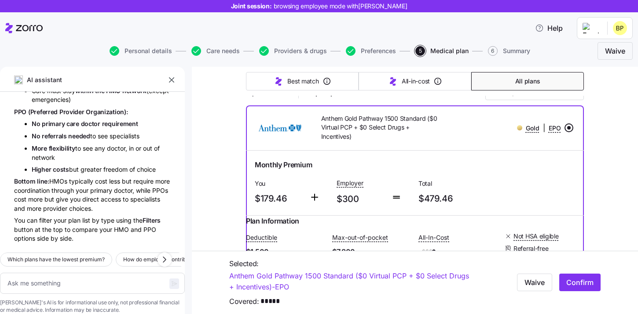
scroll to position [861, 0]
